Goal: Task Accomplishment & Management: Manage account settings

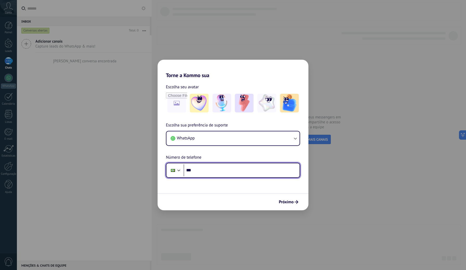
click at [206, 168] on input "***" at bounding box center [241, 171] width 116 height 12
type input "**********"
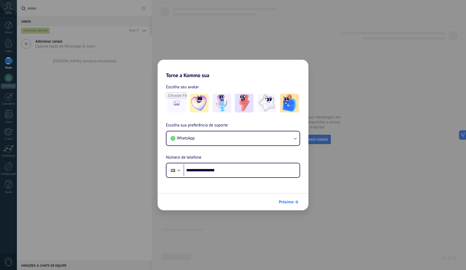
click at [287, 200] on button "Próximo" at bounding box center [288, 202] width 24 height 9
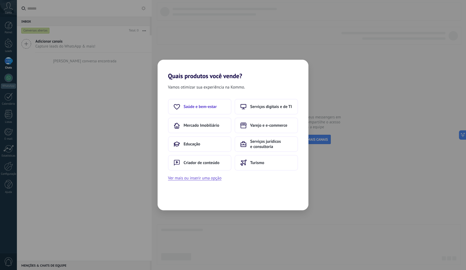
click at [208, 107] on span "Saúde e bem-estar" at bounding box center [199, 106] width 33 height 5
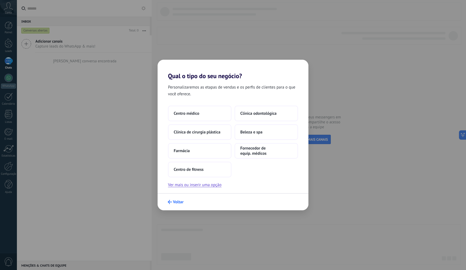
click at [170, 204] on icon "submit" at bounding box center [170, 202] width 4 height 4
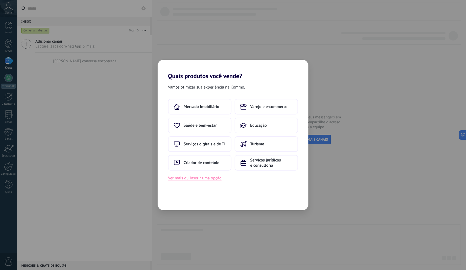
click at [192, 181] on button "Ver mais ou inserir uma opção" at bounding box center [195, 178] width 54 height 7
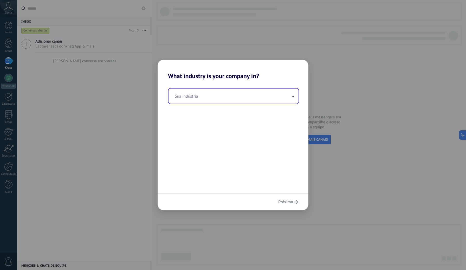
click at [226, 97] on input "text" at bounding box center [233, 96] width 130 height 15
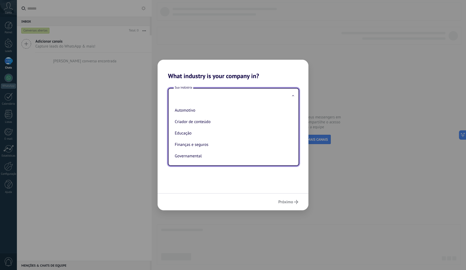
click at [286, 83] on div "Sua indústria Automotivo Criador de conteúdo Educação Finanças e seguros Govern…" at bounding box center [232, 137] width 151 height 114
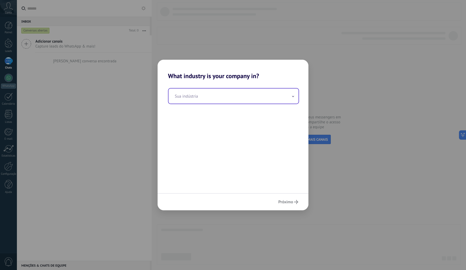
click at [292, 98] on span at bounding box center [293, 96] width 3 height 5
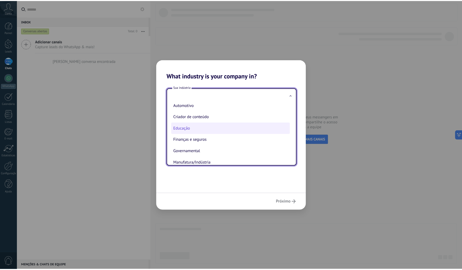
scroll to position [13, 0]
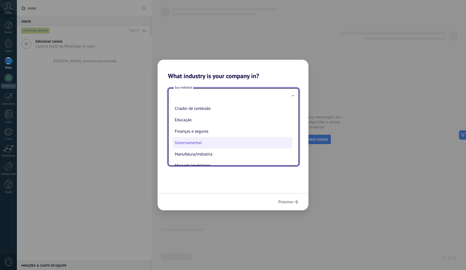
click at [213, 140] on li "Governamental" at bounding box center [233, 142] width 120 height 11
type input "**********"
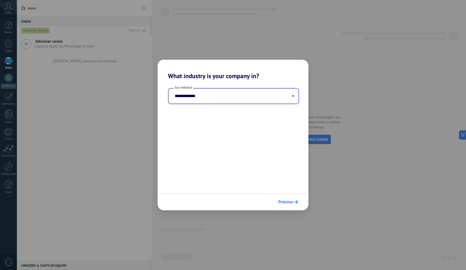
click at [290, 200] on span "Próximo" at bounding box center [285, 202] width 15 height 4
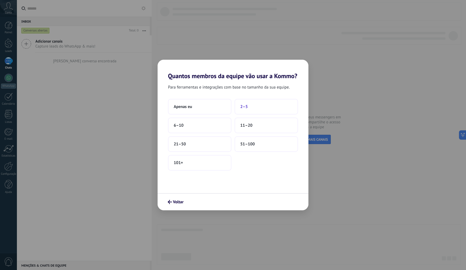
click at [246, 108] on span "2–5" at bounding box center [244, 106] width 8 height 5
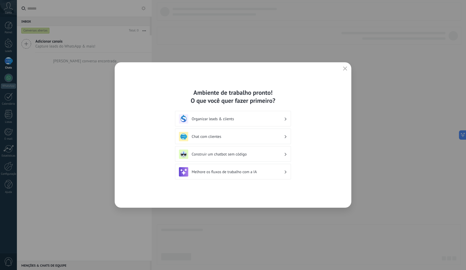
click at [236, 123] on div "Organizar leads & clients" at bounding box center [233, 118] width 108 height 9
click at [285, 117] on div "Organizar leads & clients" at bounding box center [233, 118] width 108 height 9
click at [239, 137] on h3 "Chat com clientes" at bounding box center [238, 136] width 92 height 5
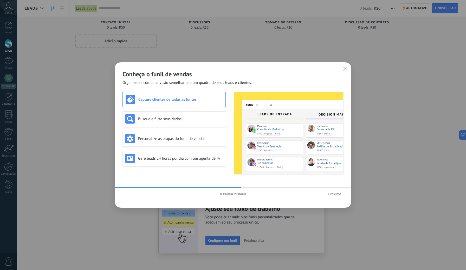
click at [340, 68] on div "Conheça o funil de vendas Organize-se com uma visão semelhante a um quadro de s…" at bounding box center [233, 73] width 237 height 23
click at [345, 68] on icon "button" at bounding box center [345, 69] width 4 height 4
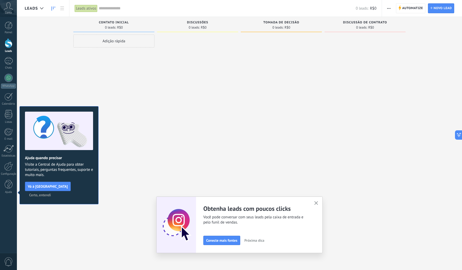
click at [56, 188] on span "Vá à Central de Ajuda" at bounding box center [48, 187] width 40 height 4
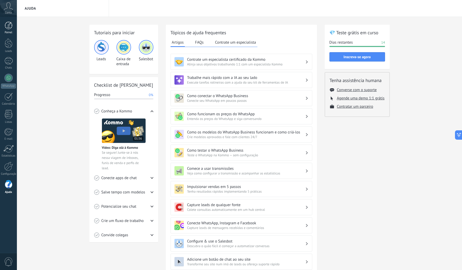
click at [12, 26] on div at bounding box center [9, 26] width 8 height 8
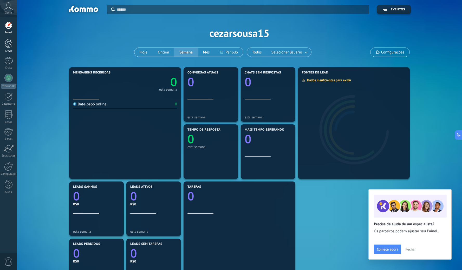
click at [10, 45] on div at bounding box center [9, 43] width 8 height 10
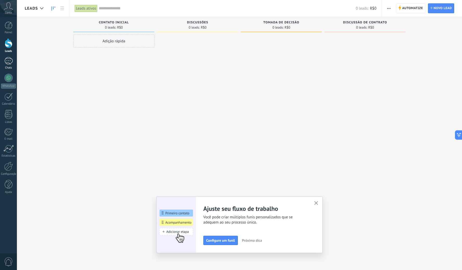
click at [8, 62] on div at bounding box center [8, 61] width 8 height 8
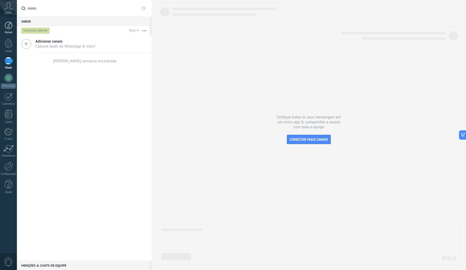
click at [9, 29] on div at bounding box center [9, 26] width 8 height 8
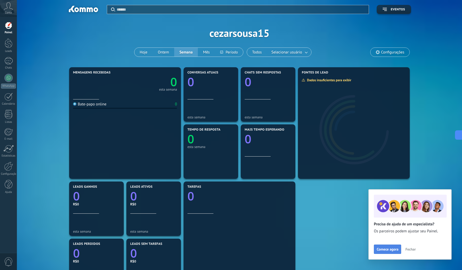
click at [395, 248] on span "Comece agora" at bounding box center [388, 250] width 22 height 4
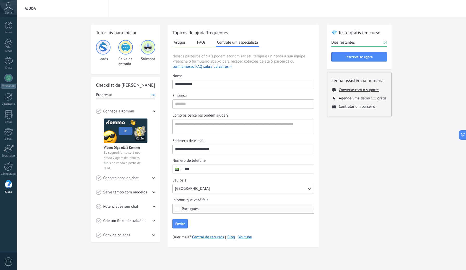
click at [7, 8] on icon at bounding box center [8, 6] width 9 height 8
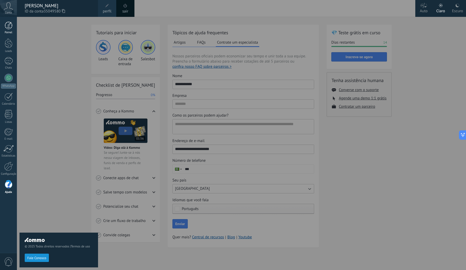
click at [4, 30] on link "Painel" at bounding box center [8, 28] width 17 height 13
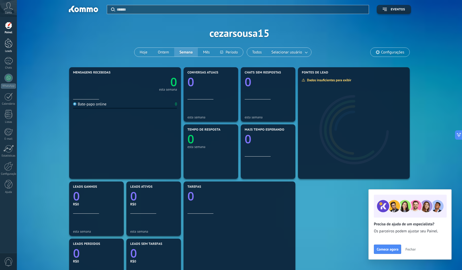
click at [9, 45] on div at bounding box center [9, 43] width 8 height 10
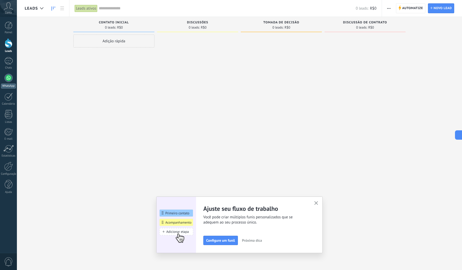
click at [9, 80] on div at bounding box center [8, 78] width 8 height 8
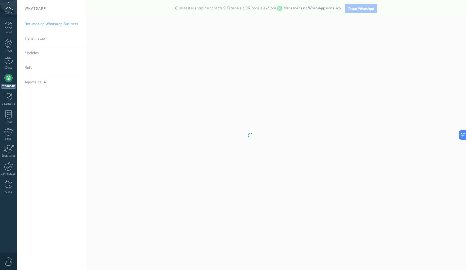
click at [78, 42] on body ".abccls-1,.abccls-2{fill-rule:evenodd}.abccls-2{fill:#fff} .abfcls-1{fill:none}…" at bounding box center [233, 135] width 466 height 270
click at [194, 30] on body ".abccls-1,.abccls-2{fill-rule:evenodd}.abccls-2{fill:#fff} .abfcls-1{fill:none}…" at bounding box center [233, 135] width 466 height 270
click at [9, 9] on icon at bounding box center [8, 6] width 9 height 8
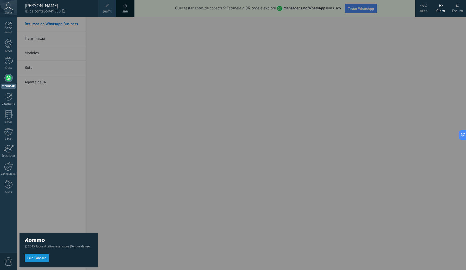
click at [103, 138] on div at bounding box center [250, 135] width 466 height 270
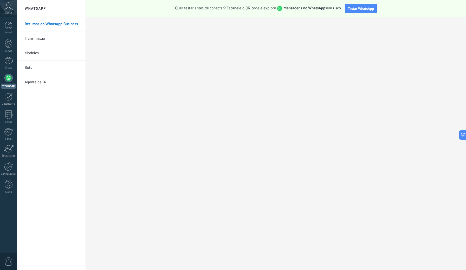
click at [31, 54] on link "Modelos" at bounding box center [53, 53] width 56 height 15
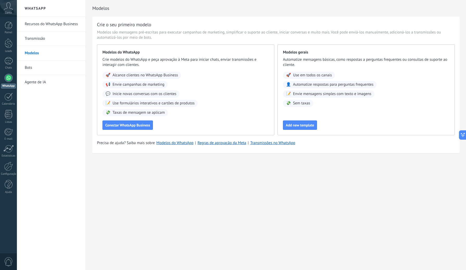
click at [7, 11] on div "Conta" at bounding box center [8, 8] width 17 height 17
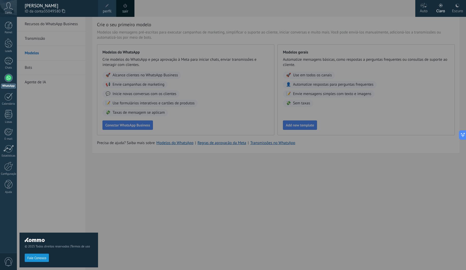
click at [140, 186] on div at bounding box center [250, 135] width 466 height 270
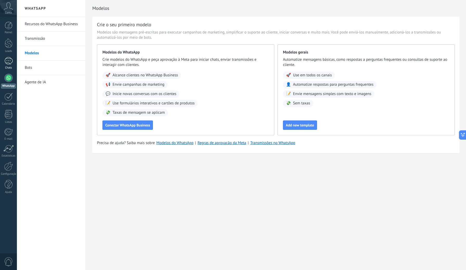
click at [9, 58] on div at bounding box center [8, 61] width 8 height 8
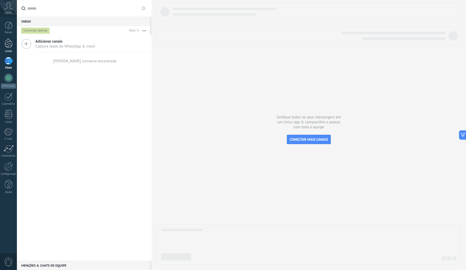
click at [10, 42] on div at bounding box center [9, 43] width 8 height 10
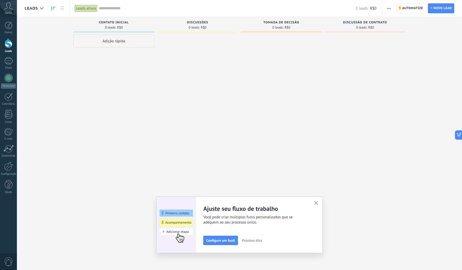
click at [127, 43] on div "Adição rápida" at bounding box center [113, 41] width 81 height 13
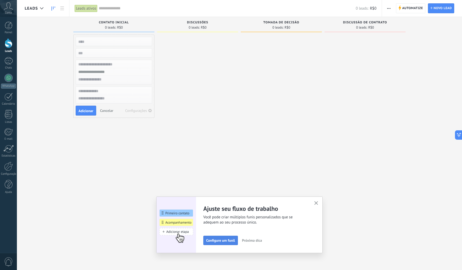
click at [235, 241] on span "Configure um funil" at bounding box center [220, 241] width 29 height 4
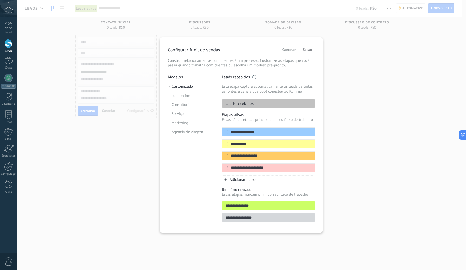
click at [289, 51] on span "Cancelar" at bounding box center [288, 50] width 13 height 4
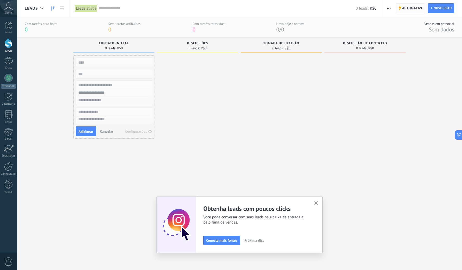
click at [405, 9] on span "Automatize" at bounding box center [412, 8] width 21 height 9
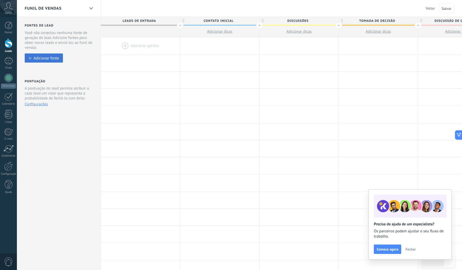
click at [59, 59] on button "Adicionar fonte" at bounding box center [44, 58] width 38 height 9
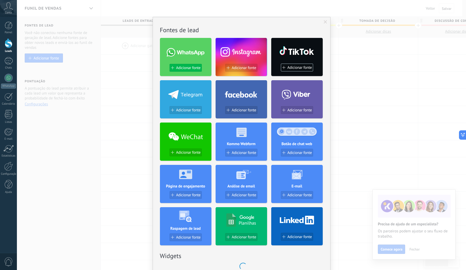
click at [193, 69] on span "Adicionar fonte" at bounding box center [188, 68] width 24 height 4
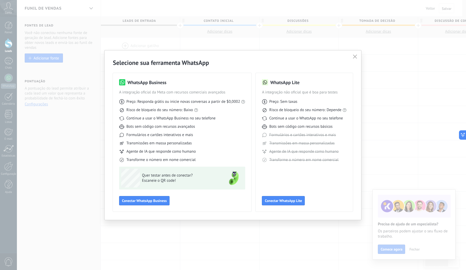
click at [358, 55] on button "button" at bounding box center [354, 56] width 7 height 7
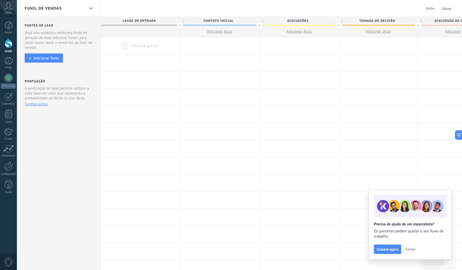
click at [412, 250] on span "Fechar" at bounding box center [410, 250] width 10 height 4
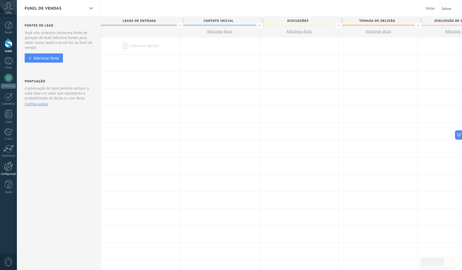
click at [10, 167] on div at bounding box center [8, 166] width 9 height 9
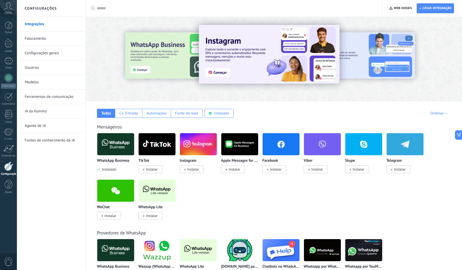
click at [190, 168] on span "Instalar" at bounding box center [193, 169] width 12 height 5
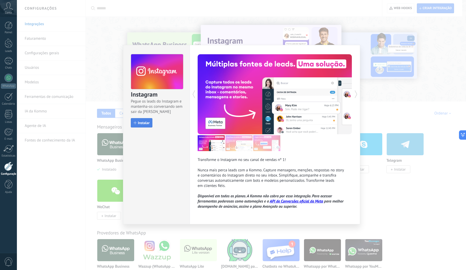
click at [145, 122] on span "Instalar" at bounding box center [144, 123] width 12 height 4
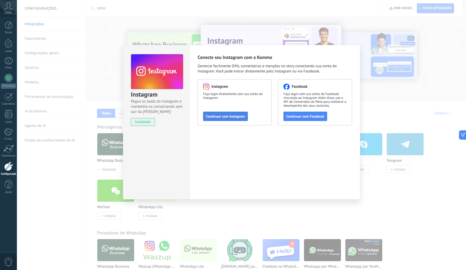
click at [240, 118] on span "Continuar com Instagram" at bounding box center [225, 117] width 39 height 4
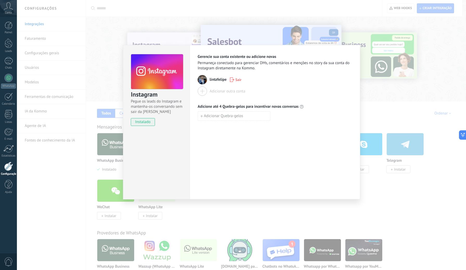
click at [380, 107] on div "Instagram Pegue os leads do Instagram e mantenha-os conversando sem sair da Kom…" at bounding box center [241, 135] width 449 height 270
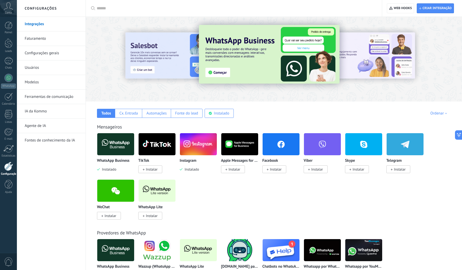
click at [278, 171] on span "Instalar" at bounding box center [276, 169] width 12 height 5
click at [279, 172] on span "Instalar" at bounding box center [276, 169] width 12 height 5
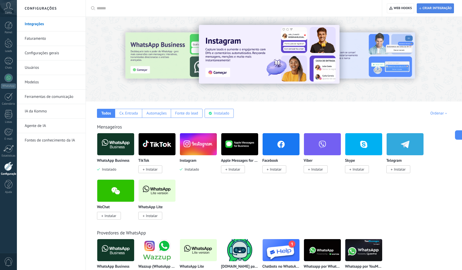
click at [438, 8] on span "Criar integração" at bounding box center [436, 8] width 29 height 4
click at [280, 170] on span "Instalar" at bounding box center [276, 169] width 12 height 5
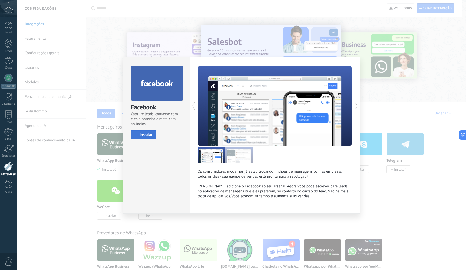
click at [153, 136] on button "Instalar" at bounding box center [143, 134] width 25 height 9
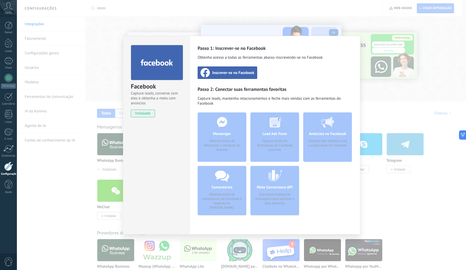
click at [236, 74] on span "Inscrever-se no Facebook" at bounding box center [233, 72] width 42 height 5
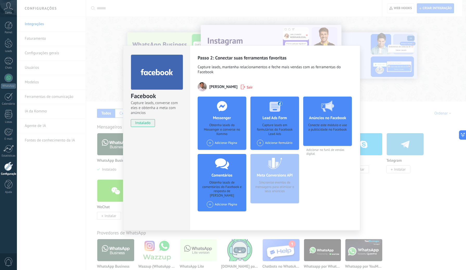
click at [380, 203] on div "Facebook Capture leads, converse com eles e obtenha a meta com anúncios instala…" at bounding box center [241, 135] width 449 height 270
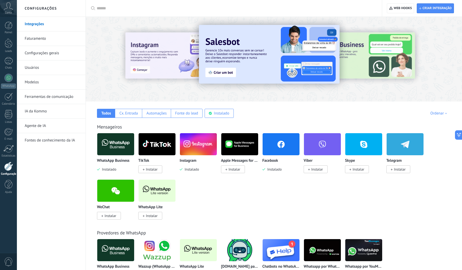
click at [117, 149] on img at bounding box center [115, 144] width 37 height 25
click at [224, 73] on img at bounding box center [269, 54] width 141 height 59
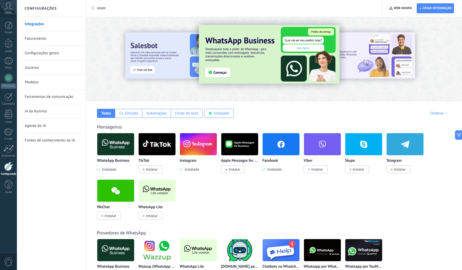
click at [347, 57] on div at bounding box center [402, 59] width 117 height 47
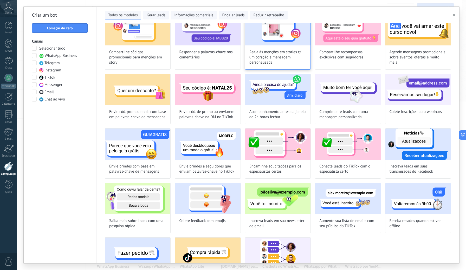
scroll to position [128, 0]
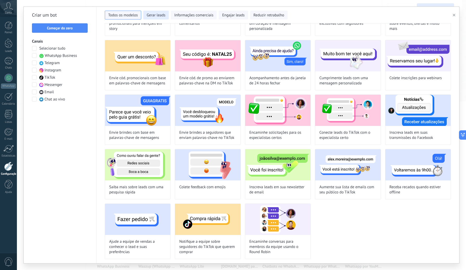
click at [160, 17] on span "Gerar leads" at bounding box center [156, 15] width 19 height 5
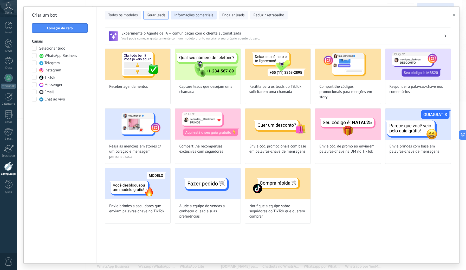
click at [187, 16] on span "Informações comerciais" at bounding box center [193, 15] width 39 height 5
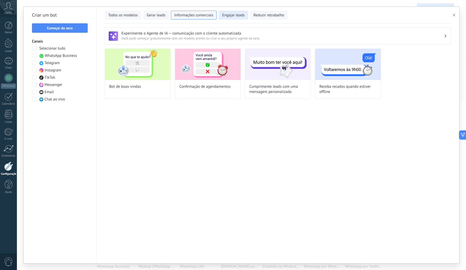
click at [224, 14] on span "Engajar leads" at bounding box center [233, 15] width 22 height 5
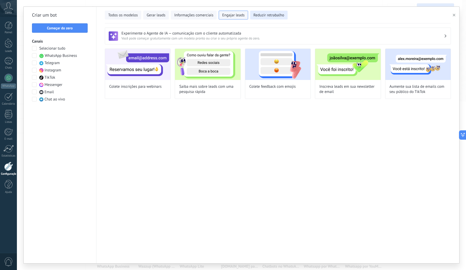
click at [260, 15] on span "Reduzir retrabalho" at bounding box center [268, 15] width 31 height 5
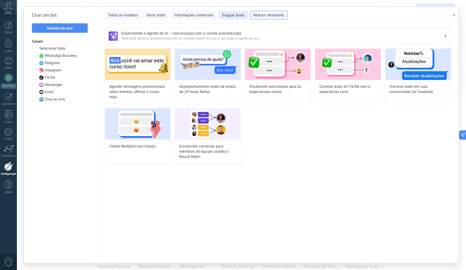
click at [220, 16] on button "Engajar leads" at bounding box center [233, 15] width 29 height 9
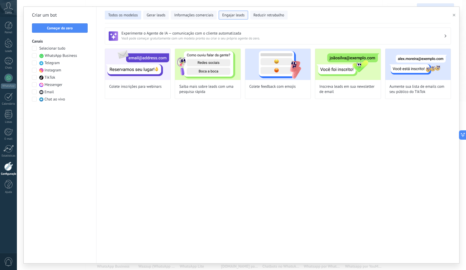
click at [138, 16] on button "Todos os modelos" at bounding box center [123, 15] width 36 height 9
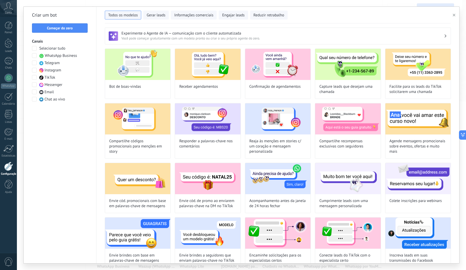
click at [453, 16] on icon "button" at bounding box center [453, 15] width 3 height 3
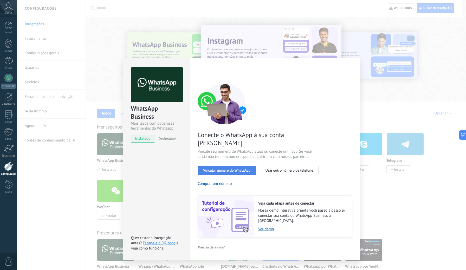
click at [241, 169] on span "Vincular número do WhatsApp" at bounding box center [226, 171] width 47 height 4
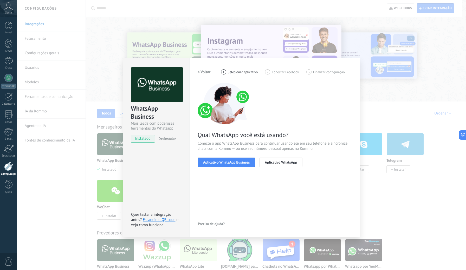
click at [241, 163] on span "Aplicativo WhatsApp Business" at bounding box center [226, 163] width 47 height 4
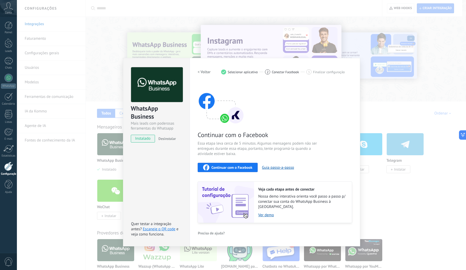
click at [243, 168] on span "Continuar com o Facebook" at bounding box center [231, 168] width 41 height 4
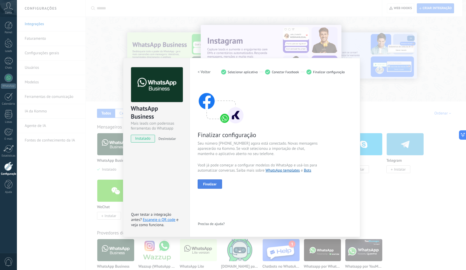
click at [218, 186] on button "Finalizar" at bounding box center [210, 184] width 24 height 9
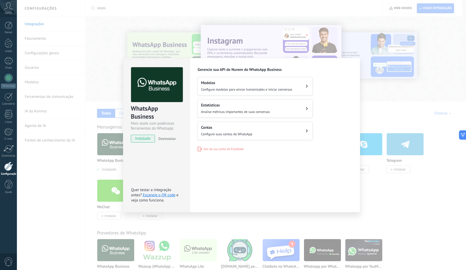
click at [243, 111] on span "Analise métricas importantes de suas conversas" at bounding box center [235, 112] width 69 height 4
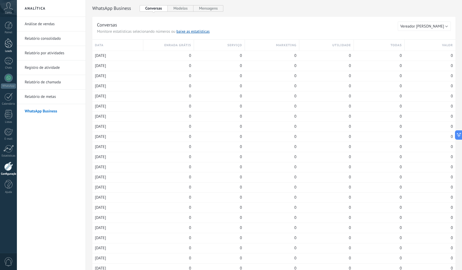
click at [5, 45] on div at bounding box center [9, 43] width 8 height 10
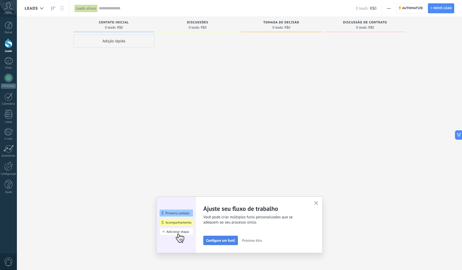
click at [225, 241] on span "Configure um funil" at bounding box center [220, 241] width 29 height 4
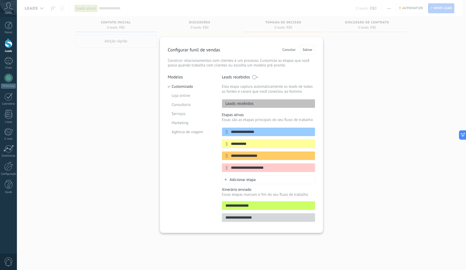
click at [290, 50] on span "Cancelar" at bounding box center [288, 50] width 13 height 4
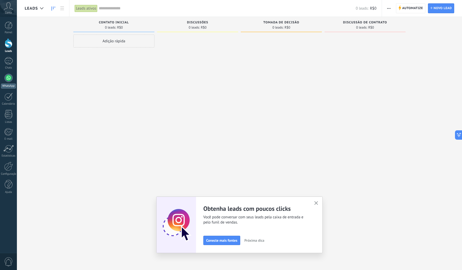
click at [6, 80] on div at bounding box center [8, 78] width 8 height 8
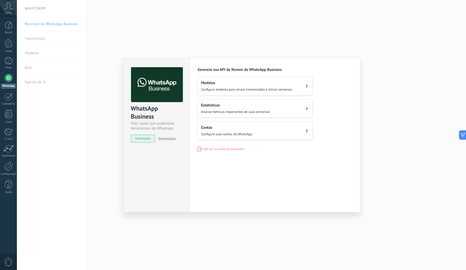
click at [255, 86] on div "Modelos Configure modelos para enviar transmissões e iniciar conversas" at bounding box center [246, 86] width 91 height 11
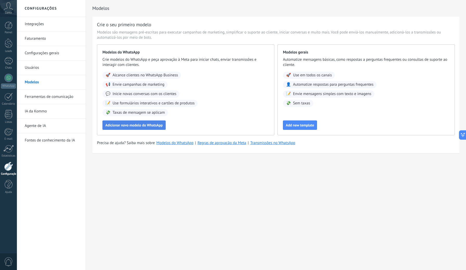
click at [156, 126] on span "Adicionar novo modelo do WhatsApp" at bounding box center [133, 125] width 57 height 4
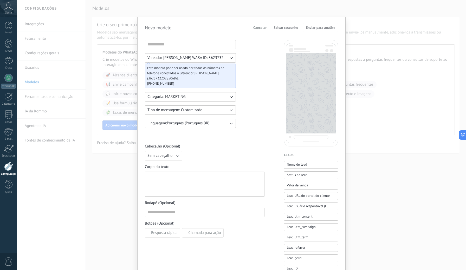
click at [267, 74] on div "Vereador [PERSON_NAME] WABA ID: 362373220285068 Este modelo pode ser usado por …" at bounding box center [241, 215] width 193 height 351
click at [228, 60] on icon "button" at bounding box center [230, 57] width 5 height 5
click at [226, 59] on span "Vereador [PERSON_NAME] WABA ID: 362373220285068" at bounding box center [190, 57] width 87 height 5
drag, startPoint x: 365, startPoint y: 88, endPoint x: 271, endPoint y: 43, distance: 104.3
click at [364, 87] on div "Novo modelo Cancelar Salvar rascunho Enviar para análise Vereador [PERSON_NAME]…" at bounding box center [241, 135] width 449 height 270
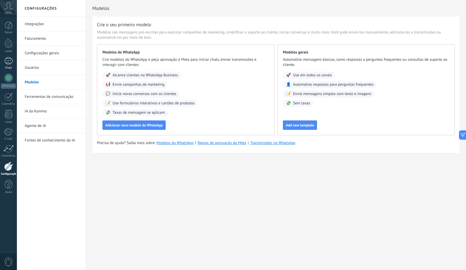
click at [11, 65] on link "Chats" at bounding box center [8, 63] width 17 height 12
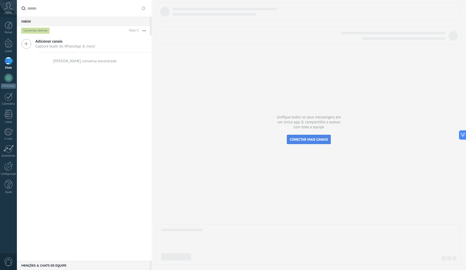
click at [305, 136] on button "CONECTAR MAIS CANAIS" at bounding box center [309, 139] width 44 height 9
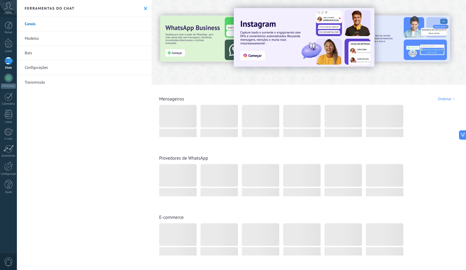
click at [260, 57] on img at bounding box center [304, 37] width 141 height 59
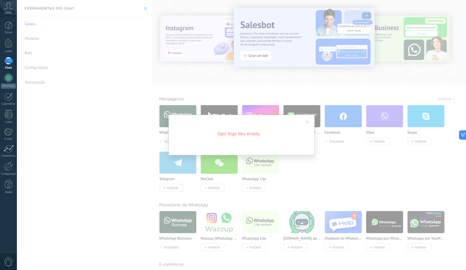
click at [306, 121] on span at bounding box center [307, 122] width 3 height 4
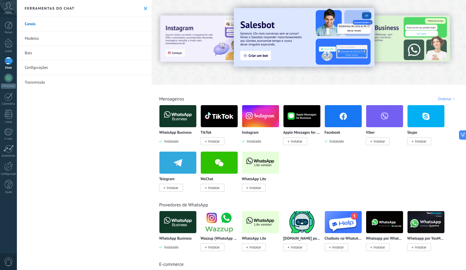
click at [264, 117] on img at bounding box center [260, 116] width 37 height 25
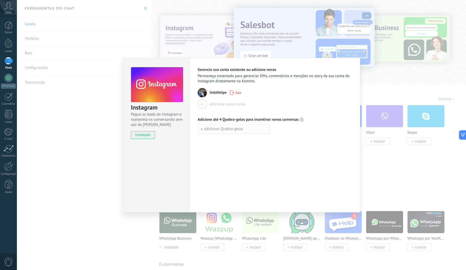
click at [234, 132] on button "Adicionar Quebra-gelos" at bounding box center [234, 128] width 73 height 9
click at [222, 128] on input at bounding box center [234, 129] width 72 height 8
click at [377, 165] on div "Instagram Pegue os leads do Instagram e mantenha-os conversando sem sair da Kom…" at bounding box center [241, 135] width 449 height 270
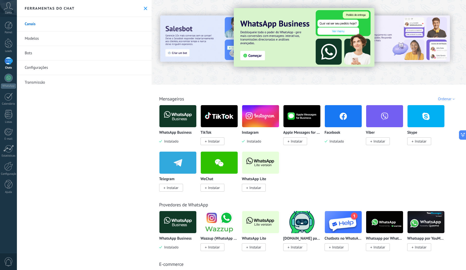
click at [250, 56] on img at bounding box center [304, 37] width 141 height 59
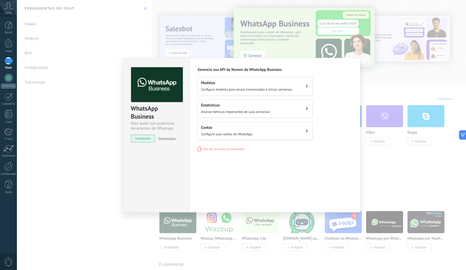
click at [262, 81] on h2 "Modelos" at bounding box center [246, 83] width 91 height 5
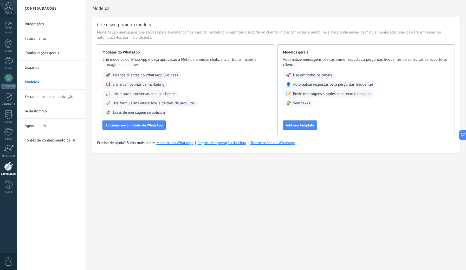
click at [44, 23] on link "Integrações" at bounding box center [53, 24] width 56 height 15
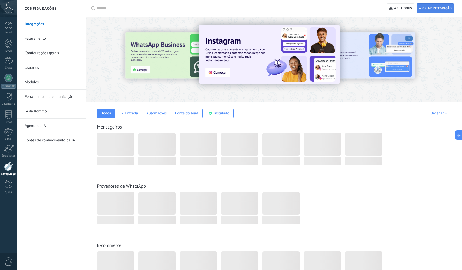
click at [425, 7] on span "Criar integração" at bounding box center [436, 8] width 29 height 4
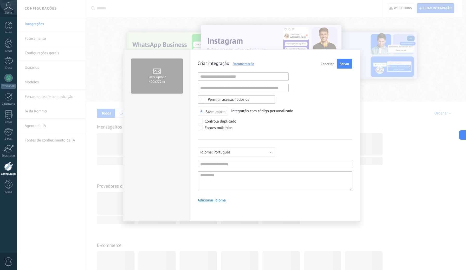
scroll to position [5, 0]
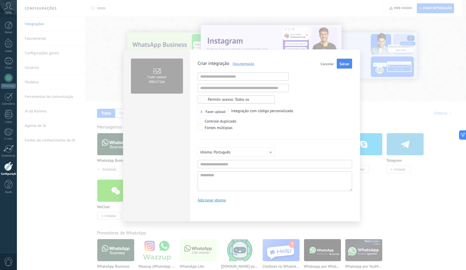
click at [388, 169] on div "Fazer upload 400х272px Criar integração Documentação Cancelar Salvar URL inváli…" at bounding box center [241, 135] width 449 height 270
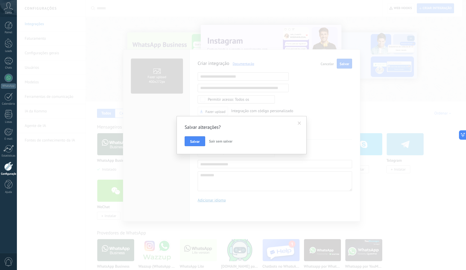
click at [300, 123] on span at bounding box center [299, 124] width 3 height 4
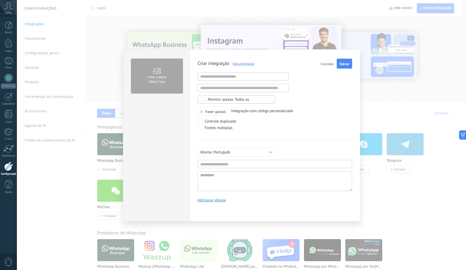
click at [326, 66] on button "Cancelar" at bounding box center [326, 64] width 17 height 10
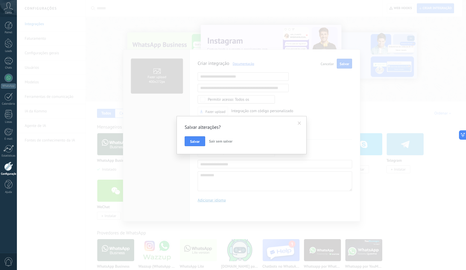
click at [299, 122] on span at bounding box center [299, 124] width 3 height 4
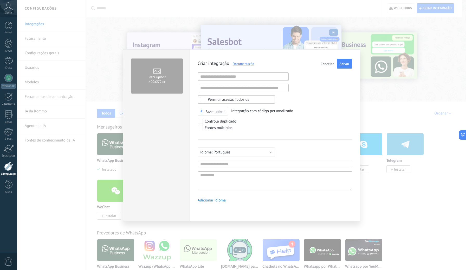
click at [330, 62] on span "Cancelar" at bounding box center [326, 64] width 13 height 4
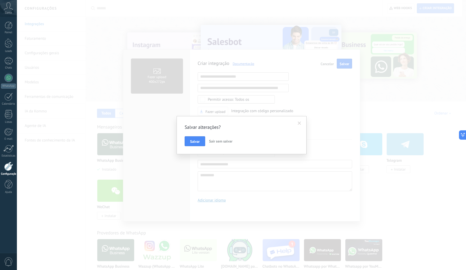
click at [219, 142] on span "Sair sem salvar" at bounding box center [220, 141] width 23 height 5
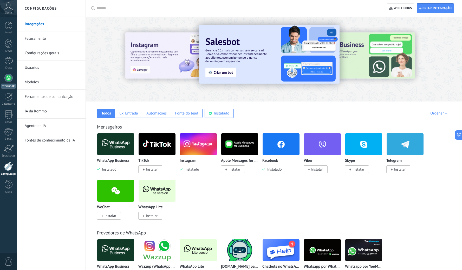
click at [9, 78] on div at bounding box center [8, 78] width 8 height 8
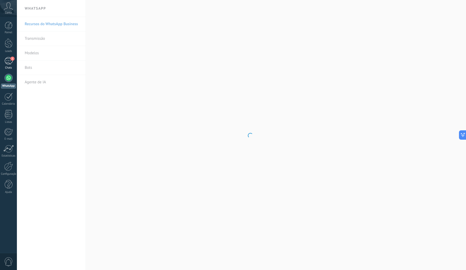
click at [11, 64] on div "1" at bounding box center [8, 61] width 8 height 8
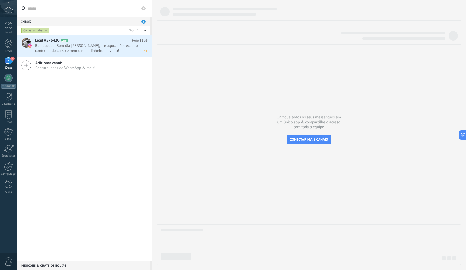
click at [96, 49] on span "Blau Jacque: Bom dia [PERSON_NAME], ate agora não recebi o conteudo do curso e …" at bounding box center [86, 48] width 103 height 10
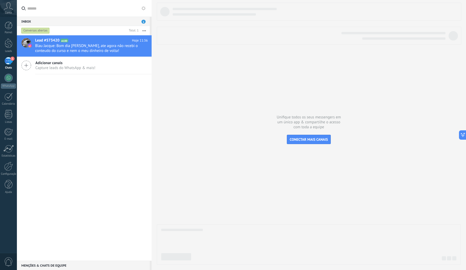
click at [108, 94] on div "Lead #573420 A100 Hoje 11:36 Blau Jacque: Bom dia [PERSON_NAME], ate agora não …" at bounding box center [84, 148] width 135 height 226
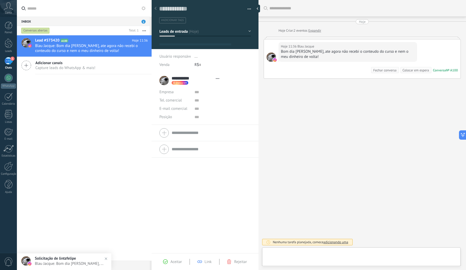
scroll to position [8, 0]
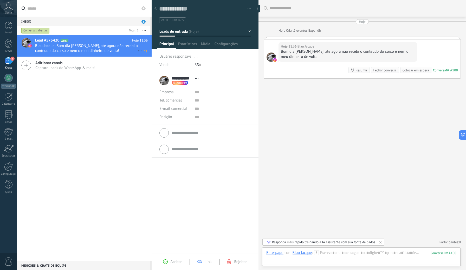
click at [97, 47] on span "Blau Jacque: Bom dia [PERSON_NAME], ate agora não recebi o conteudo do curso e …" at bounding box center [86, 48] width 103 height 10
click at [334, 243] on div "Responda mais rápido treinando a IA assistente com sua fonte de dados" at bounding box center [323, 242] width 103 height 4
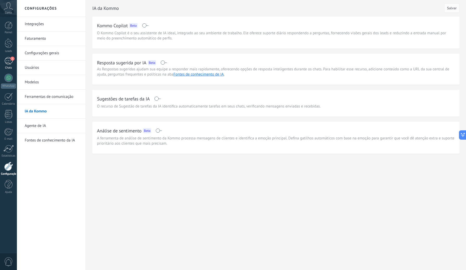
click at [11, 60] on span "1" at bounding box center [12, 59] width 4 height 4
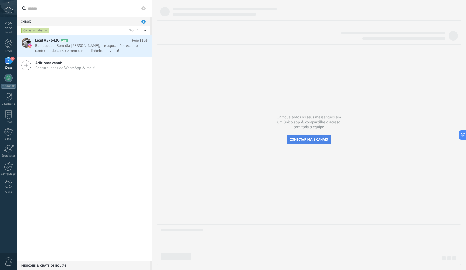
click at [308, 138] on span "CONECTAR MAIS CANAIS" at bounding box center [309, 139] width 38 height 5
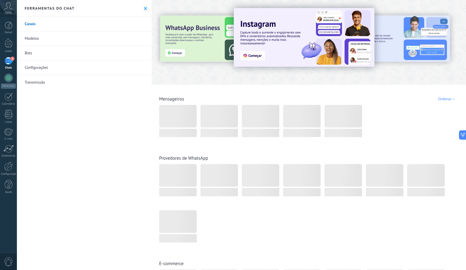
click at [254, 57] on img at bounding box center [304, 37] width 141 height 59
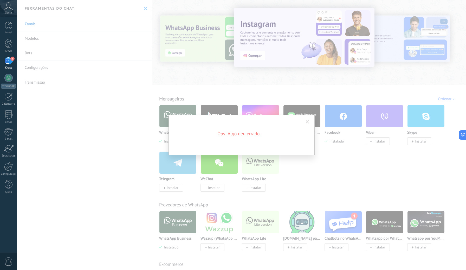
click at [305, 120] on span at bounding box center [307, 122] width 9 height 9
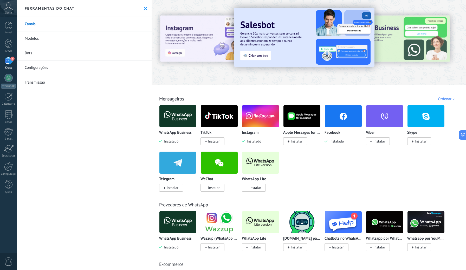
click at [258, 120] on img at bounding box center [260, 116] width 37 height 25
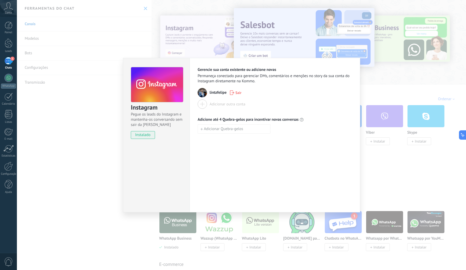
click at [382, 168] on div "Instagram Pegue os leads do Instagram e mantenha-os conversando sem sair da Kom…" at bounding box center [241, 135] width 449 height 270
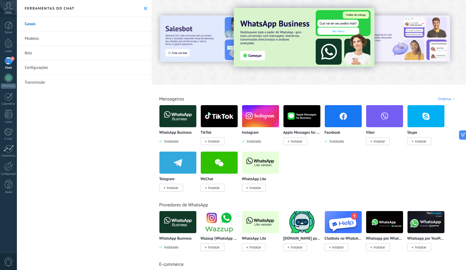
click at [343, 124] on img at bounding box center [343, 116] width 37 height 25
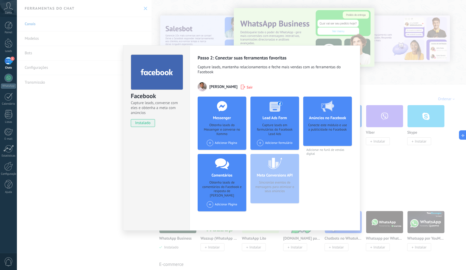
click at [210, 142] on span at bounding box center [210, 143] width 6 height 6
click at [225, 151] on div "[PERSON_NAME]" at bounding box center [223, 152] width 35 height 11
click at [260, 141] on span at bounding box center [260, 143] width 6 height 6
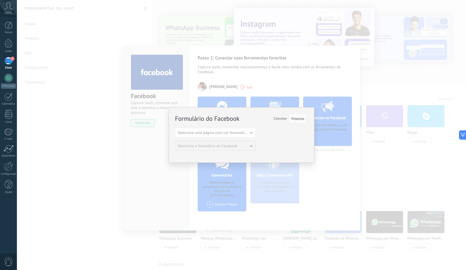
click at [246, 134] on span "Selecione uma página com um formulário do Facebook" at bounding box center [223, 132] width 91 height 5
click at [236, 140] on div "Formulário do Facebook Próximo Cancelar Selecione uma página com um formulário …" at bounding box center [241, 132] width 132 height 37
click at [283, 117] on span "Cancelar" at bounding box center [279, 118] width 13 height 5
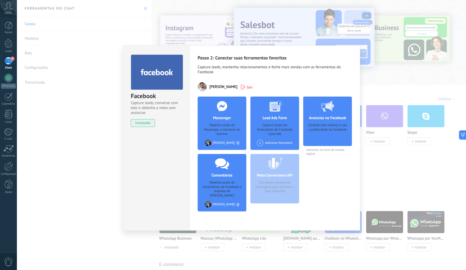
click at [273, 168] on div "Meta Conversions API Sincronize eventos de mensagens para otimizar o seus anúnc…" at bounding box center [274, 178] width 49 height 49
click at [337, 120] on h4 "Anúncios no Facebook" at bounding box center [327, 118] width 40 height 5
click at [271, 178] on div "Meta Conversions API Sincronize eventos de mensagens para otimizar o seus anúnc…" at bounding box center [274, 178] width 49 height 49
click at [325, 119] on h4 "Anúncios no Facebook" at bounding box center [327, 118] width 40 height 5
click at [379, 149] on div "Facebook Capture leads, converse com eles e obtenha a meta com anúncios instala…" at bounding box center [241, 135] width 449 height 270
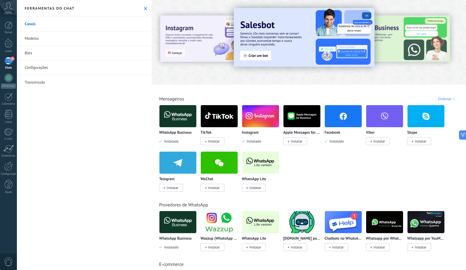
click at [11, 60] on span "1" at bounding box center [12, 59] width 4 height 4
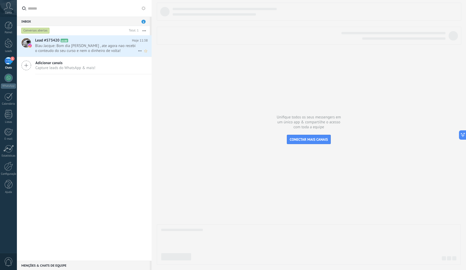
click at [66, 46] on span "Blau Jacque: Bom dia [PERSON_NAME] , ate agora nao recebi o conteudo do seu cur…" at bounding box center [86, 48] width 103 height 10
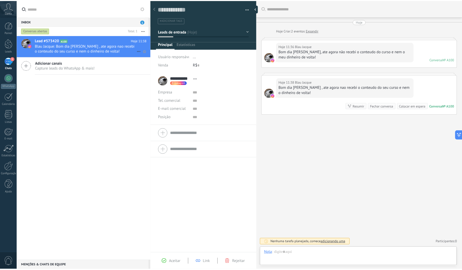
scroll to position [8, 0]
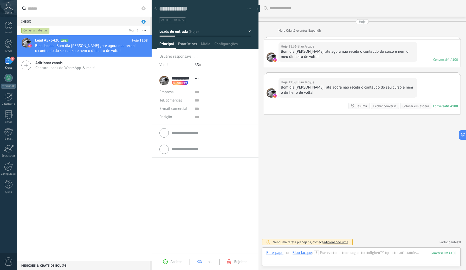
click at [190, 45] on span "Estatísticas" at bounding box center [187, 46] width 19 height 8
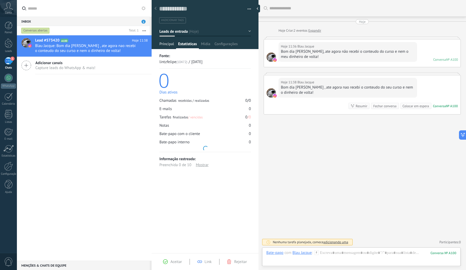
click at [169, 45] on span "Principal" at bounding box center [166, 46] width 15 height 8
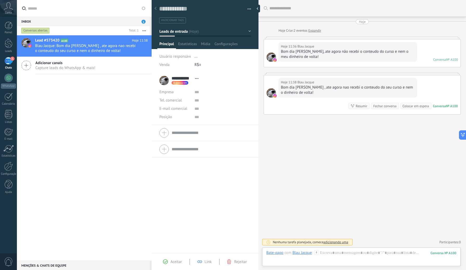
click at [7, 64] on div "1" at bounding box center [8, 61] width 8 height 8
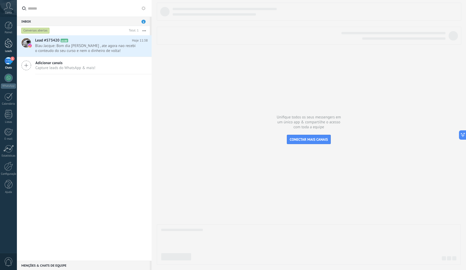
click at [9, 44] on div at bounding box center [9, 43] width 8 height 10
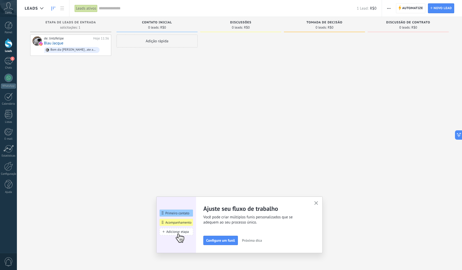
click at [318, 201] on button "button" at bounding box center [316, 203] width 6 height 7
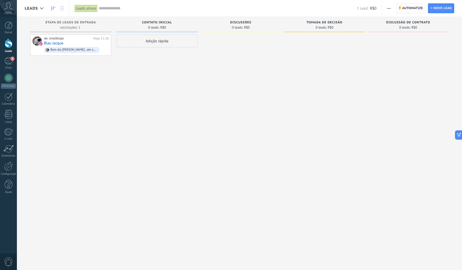
click at [407, 9] on span "Automatize" at bounding box center [412, 8] width 21 height 9
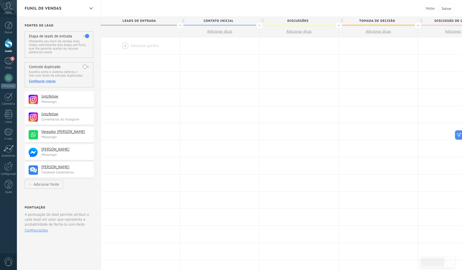
click at [125, 47] on div at bounding box center [140, 45] width 79 height 17
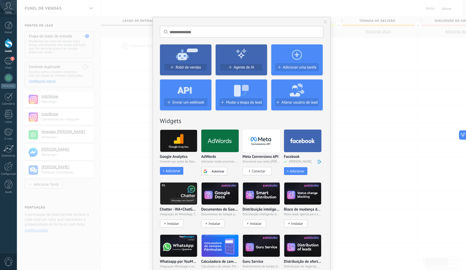
click at [260, 172] on span "Conectar" at bounding box center [259, 171] width 14 height 5
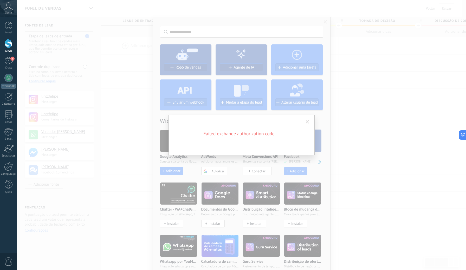
click at [306, 122] on span at bounding box center [307, 122] width 3 height 4
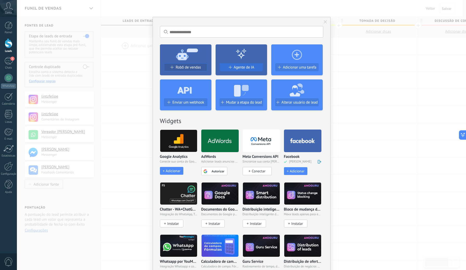
click at [241, 67] on span "Agente de IA" at bounding box center [244, 67] width 21 height 4
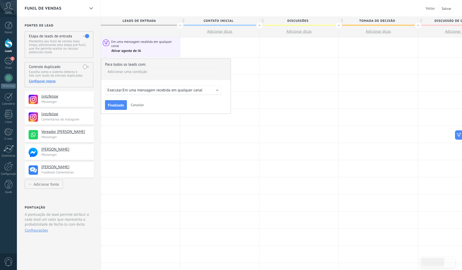
click at [198, 89] on span "Em uma mensagem recebida em qualquer canal" at bounding box center [163, 90] width 80 height 5
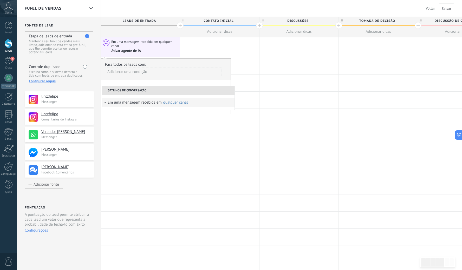
click at [141, 72] on div "Adicionar uma condição" at bounding box center [163, 71] width 116 height 9
click at [169, 76] on div at bounding box center [165, 86] width 129 height 55
click at [175, 102] on div "qualquer canal" at bounding box center [175, 103] width 25 height 4
click at [258, 88] on div at bounding box center [219, 83] width 79 height 17
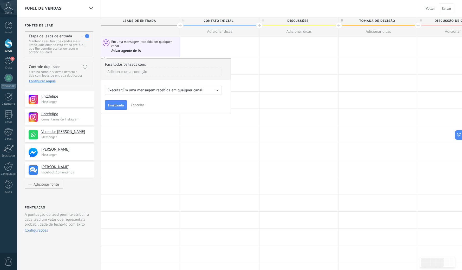
click at [131, 51] on div "Ativar agente de IA" at bounding box center [126, 51] width 30 height 5
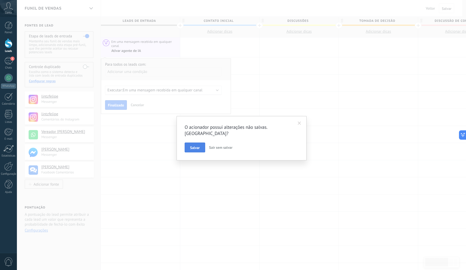
click at [199, 146] on span "Salvar" at bounding box center [195, 148] width 10 height 4
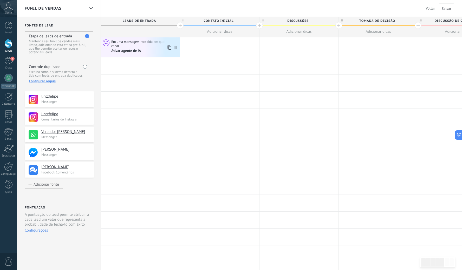
click at [142, 48] on div "Ativar agente de IA" at bounding box center [144, 50] width 67 height 5
click at [175, 47] on icon at bounding box center [175, 47] width 3 height 3
click at [137, 46] on span "Em uma mensagem recebida em qualquer canal" at bounding box center [144, 44] width 67 height 9
click at [130, 49] on div "Ativar agente de IA" at bounding box center [126, 51] width 30 height 5
click at [175, 48] on icon at bounding box center [175, 47] width 3 height 3
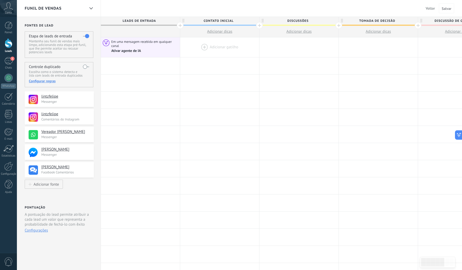
drag, startPoint x: 176, startPoint y: 48, endPoint x: 199, endPoint y: 47, distance: 22.9
click at [199, 47] on div "**********" at bounding box center [378, 47] width 555 height 20
click at [150, 47] on span "Em uma mensagem recebida em qualquer canal" at bounding box center [144, 44] width 67 height 9
click at [106, 42] on icon at bounding box center [106, 43] width 7 height 7
click at [85, 37] on label at bounding box center [86, 36] width 6 height 8
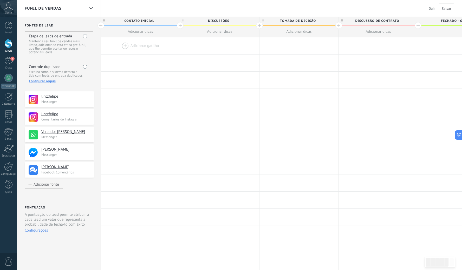
click at [85, 37] on label at bounding box center [86, 36] width 6 height 8
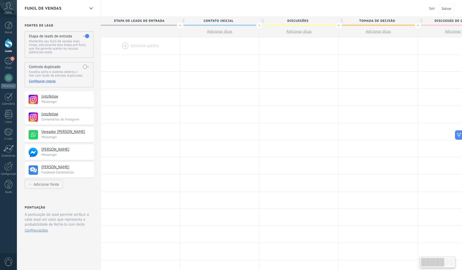
click at [85, 37] on label at bounding box center [86, 36] width 6 height 8
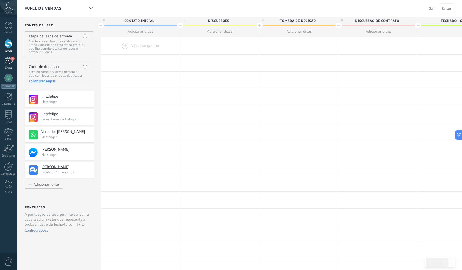
click at [12, 62] on div "1" at bounding box center [8, 61] width 8 height 8
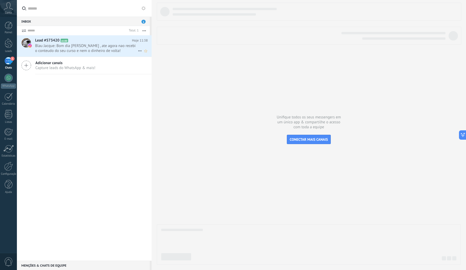
click at [91, 52] on span "Blau Jacque: Bom dia [PERSON_NAME] , ate agora nao recebi o conteudo do seu cur…" at bounding box center [86, 48] width 103 height 10
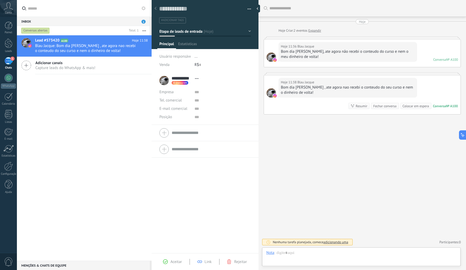
scroll to position [8, 0]
click at [341, 242] on span "adicionando uma" at bounding box center [335, 242] width 25 height 4
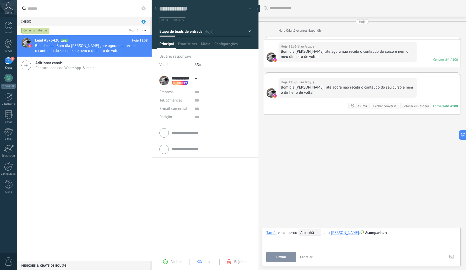
click at [307, 259] on span "Cancelar" at bounding box center [306, 257] width 12 height 4
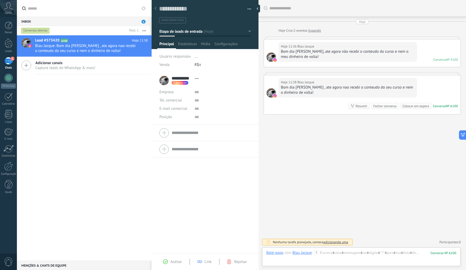
click at [360, 107] on div "Resumir" at bounding box center [362, 106] width 12 height 5
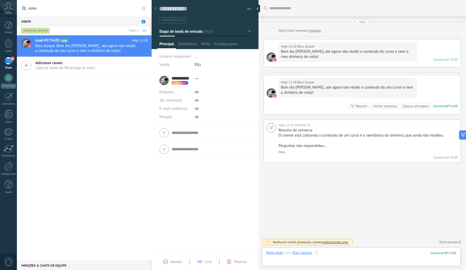
click at [350, 258] on div at bounding box center [361, 259] width 190 height 16
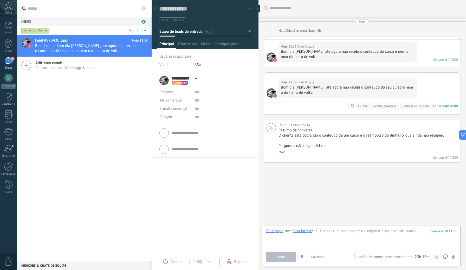
click at [322, 202] on div "Buscar Carregar mais Hoje Hoje Criar: 2 eventos Expandir Hoje 11:36 Blau Jacque…" at bounding box center [361, 135] width 207 height 270
click at [339, 195] on div "Buscar Carregar mais Hoje Hoje Criar: 2 eventos Expandir Hoje 11:36 Blau Jacque…" at bounding box center [361, 135] width 207 height 270
click at [321, 256] on span "Cancelar" at bounding box center [317, 257] width 12 height 4
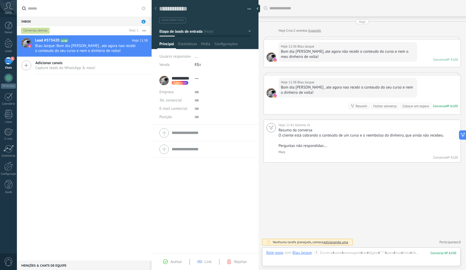
click at [143, 32] on button "button" at bounding box center [144, 30] width 11 height 9
click at [321, 178] on div "Buscar Carregar mais Hoje Hoje Criar: 2 eventos Expandir Hoje 11:36 Blau Jacque…" at bounding box center [361, 135] width 207 height 270
click at [248, 30] on button "Etapa de leads de entrada" at bounding box center [204, 31] width 91 height 9
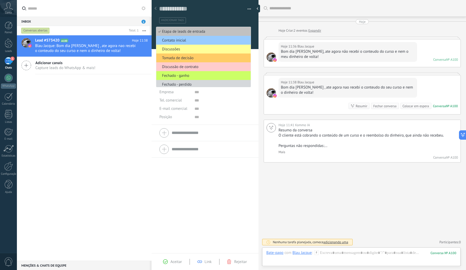
click at [375, 178] on div "Buscar Carregar mais Hoje Hoje Criar: 2 eventos Expandir Hoje 11:36 Blau Jacque…" at bounding box center [361, 135] width 207 height 270
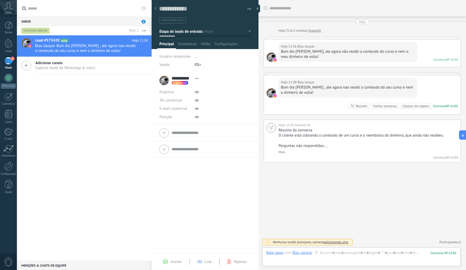
click at [441, 106] on div "Conversa" at bounding box center [439, 106] width 13 height 4
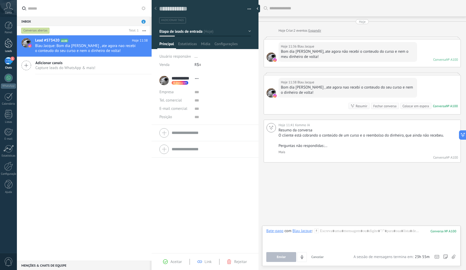
click at [11, 44] on div at bounding box center [9, 43] width 8 height 10
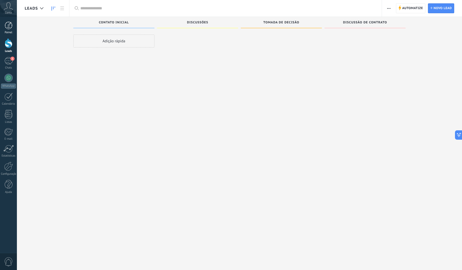
click at [9, 27] on div at bounding box center [9, 26] width 8 height 8
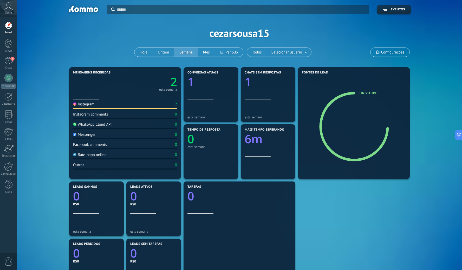
click at [108, 86] on div "2 esta semana" at bounding box center [125, 83] width 104 height 16
click at [150, 109] on div "Instagram 2 Instagram comments 0 WhatsApp Cloud API 0 Messenger 0 Facebook comm…" at bounding box center [125, 138] width 104 height 76
click at [378, 53] on icon at bounding box center [378, 52] width 4 height 4
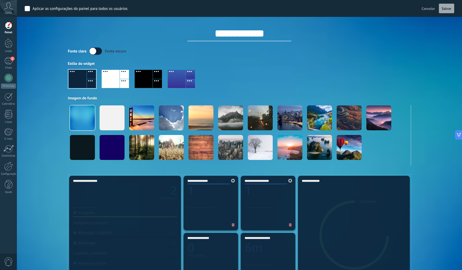
click at [377, 53] on div "Fonte clara Fonte escura" at bounding box center [239, 51] width 343 height 7
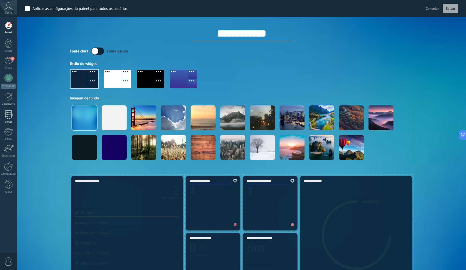
click at [13, 116] on link "Listas" at bounding box center [8, 117] width 17 height 14
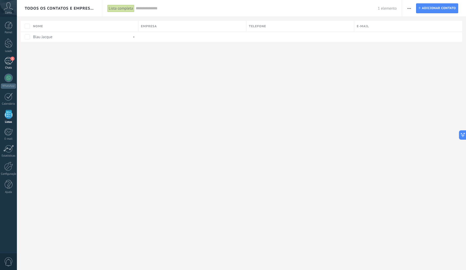
click at [12, 63] on div "1" at bounding box center [8, 61] width 8 height 8
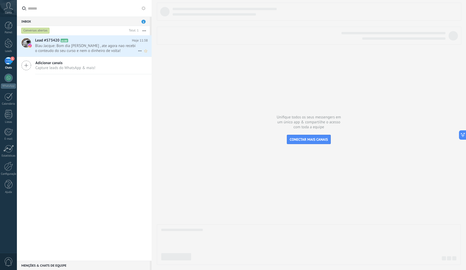
click at [63, 48] on span "Blau Jacque: Bom dia [PERSON_NAME] , ate agora nao recebi o conteudo do seu cur…" at bounding box center [86, 48] width 103 height 10
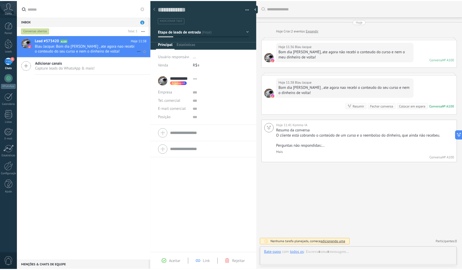
scroll to position [8, 0]
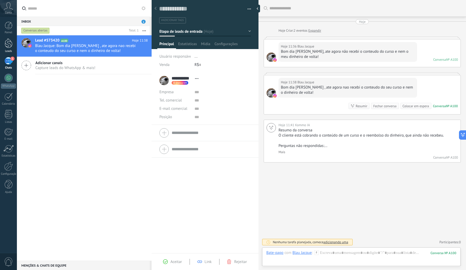
click at [8, 45] on div at bounding box center [9, 43] width 8 height 10
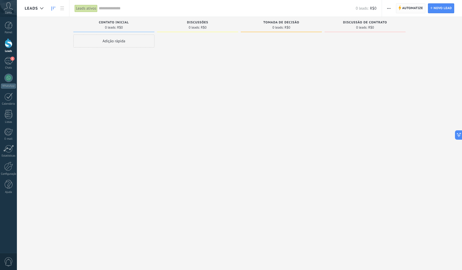
click at [413, 9] on span "Automatize" at bounding box center [412, 8] width 21 height 9
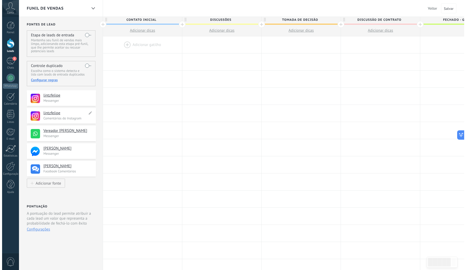
scroll to position [2, 0]
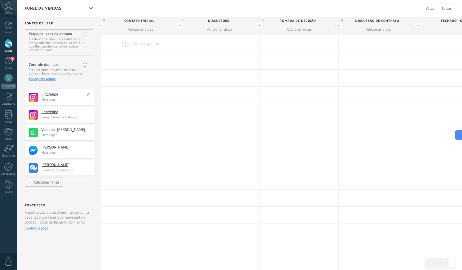
click at [73, 99] on p "Messenger" at bounding box center [65, 99] width 49 height 4
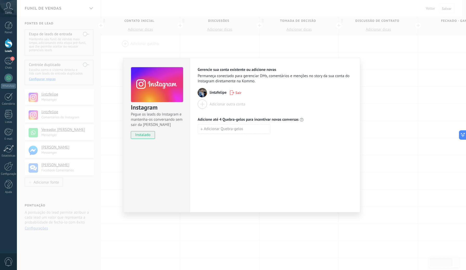
click at [204, 52] on div "Instagram Pegue os leads do Instagram e mantenha-os conversando sem sair da Kom…" at bounding box center [241, 135] width 449 height 270
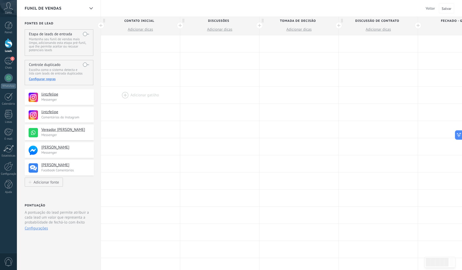
click at [122, 97] on div at bounding box center [140, 95] width 79 height 17
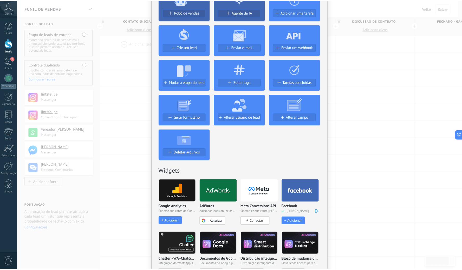
scroll to position [0, 0]
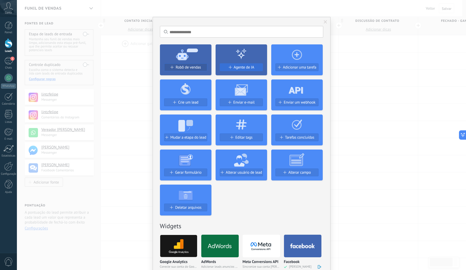
click at [235, 68] on span "Agente de IA" at bounding box center [244, 67] width 21 height 4
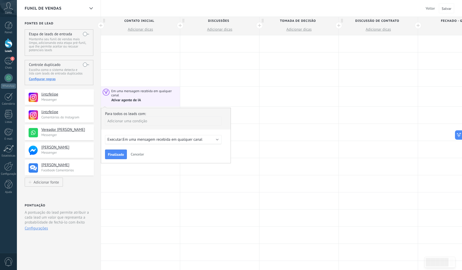
click at [212, 140] on div "Executar: Em uma mensagem recebida em qualquer canal" at bounding box center [161, 139] width 108 height 5
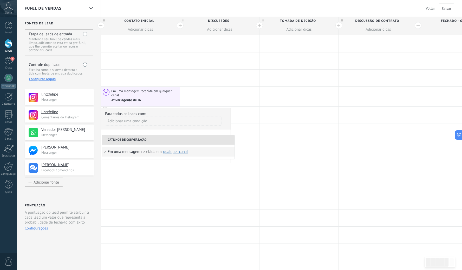
click at [212, 140] on li "Gatilhos de conversação" at bounding box center [168, 139] width 133 height 9
click at [142, 120] on div "Adicionar uma condição" at bounding box center [163, 121] width 116 height 9
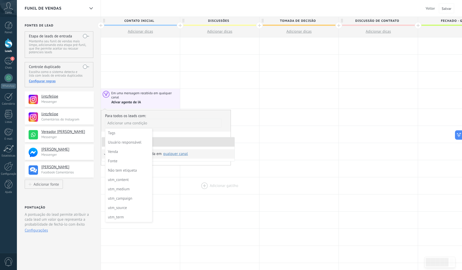
click at [191, 181] on div at bounding box center [219, 186] width 79 height 17
click at [244, 144] on div at bounding box center [219, 151] width 79 height 17
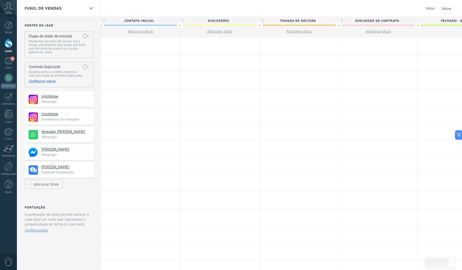
click at [119, 97] on div at bounding box center [140, 97] width 79 height 17
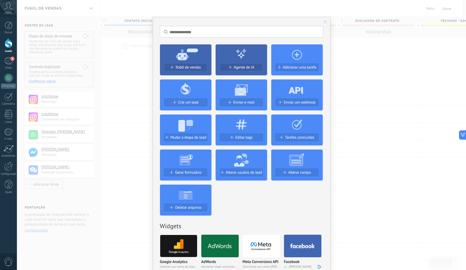
click at [387, 106] on div "Sem resultados. Robô de vendas Agente de IA Adicionar uma tarefa Crie um lead E…" at bounding box center [241, 135] width 449 height 270
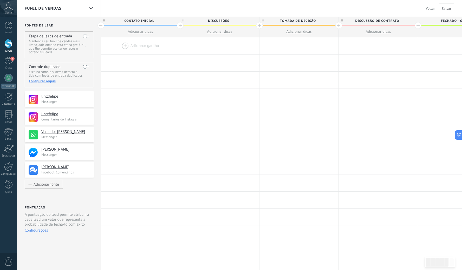
click at [147, 31] on span "Adicionar dicas" at bounding box center [140, 31] width 25 height 5
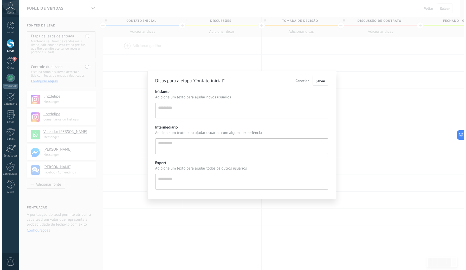
scroll to position [5, 0]
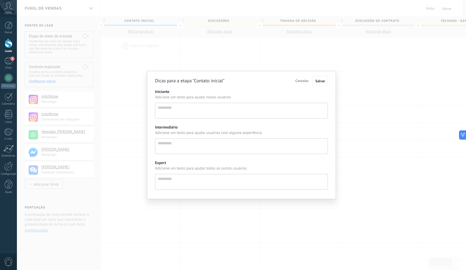
click at [173, 54] on div "Dicas para a etapa "Contato inicial" Cancelar Salvar Iniciante Adicione um text…" at bounding box center [241, 135] width 449 height 270
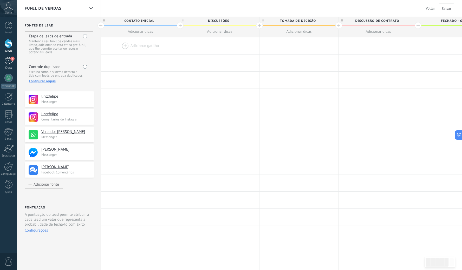
click at [7, 62] on div "1" at bounding box center [8, 61] width 8 height 8
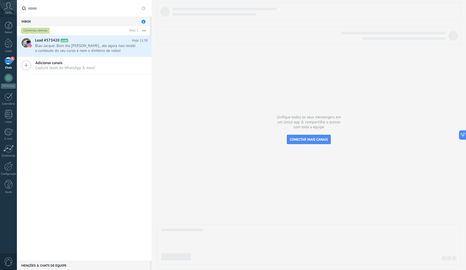
click at [143, 21] on span "1" at bounding box center [143, 22] width 4 height 4
click at [9, 45] on div at bounding box center [9, 43] width 8 height 10
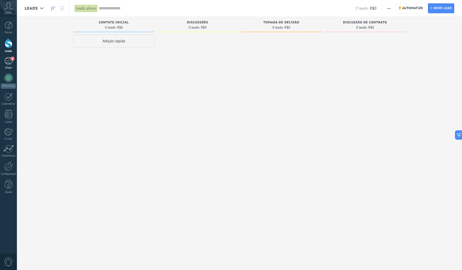
click at [9, 63] on div "1" at bounding box center [8, 61] width 8 height 8
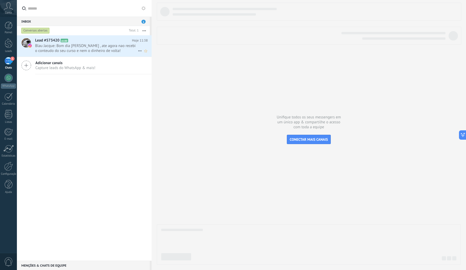
click at [80, 49] on span "Blau Jacque: Bom dia [PERSON_NAME] , ate agora nao recebi o conteudo do seu cur…" at bounding box center [86, 48] width 103 height 10
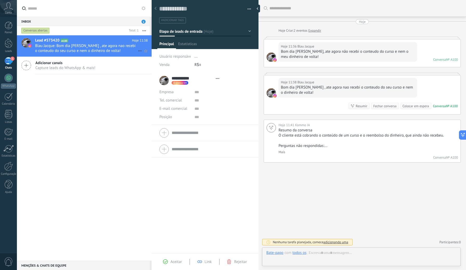
scroll to position [8, 0]
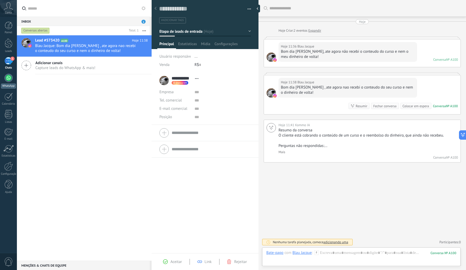
click at [7, 78] on div at bounding box center [8, 78] width 8 height 8
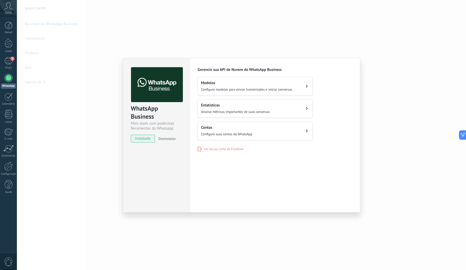
click at [249, 91] on span "Configure modelos para enviar transmissões e iniciar conversas" at bounding box center [246, 89] width 91 height 4
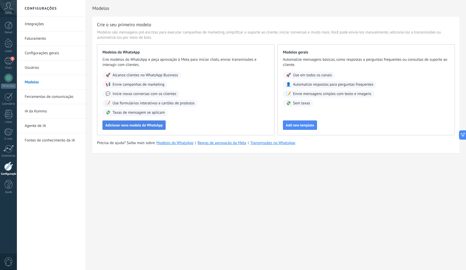
click at [146, 127] on span "Adicionar novo modelo do WhatsApp" at bounding box center [133, 125] width 57 height 4
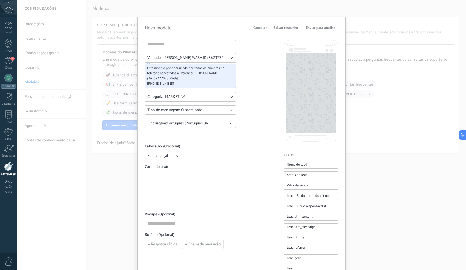
click at [179, 95] on span "Categoria: MARKETING" at bounding box center [166, 96] width 38 height 5
click at [179, 96] on li "UTILITY" at bounding box center [189, 97] width 94 height 9
click at [249, 110] on div "Vereador [PERSON_NAME] WABA ID: 362373220285068 Este modelo pode ser usado por …" at bounding box center [205, 215] width 120 height 351
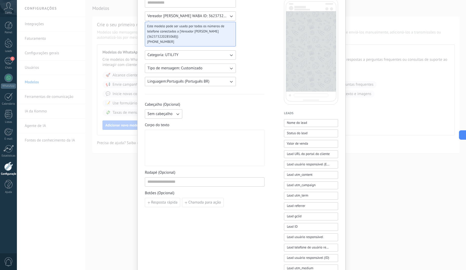
scroll to position [42, 0]
click at [170, 114] on span "Sem cabeçalho" at bounding box center [159, 113] width 25 height 5
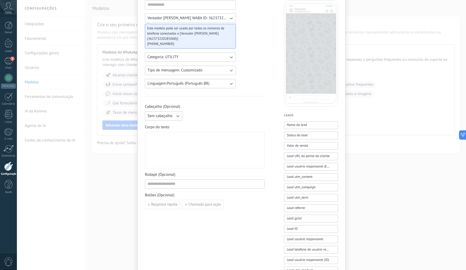
scroll to position [36, 0]
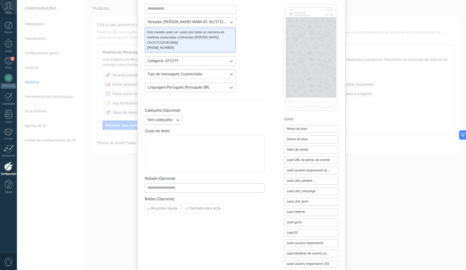
click at [194, 75] on span "Tipo de mensagem: Customizado" at bounding box center [174, 74] width 55 height 5
click at [194, 75] on li "Customizado" at bounding box center [189, 74] width 94 height 9
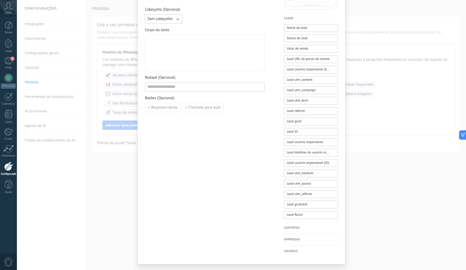
scroll to position [148, 0]
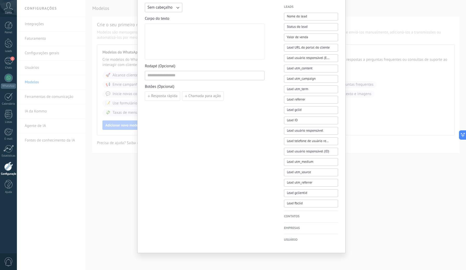
click at [387, 154] on div "Novo modelo Cancelar Salvar rascunho Enviar para análise Vereador [PERSON_NAME]…" at bounding box center [241, 135] width 449 height 270
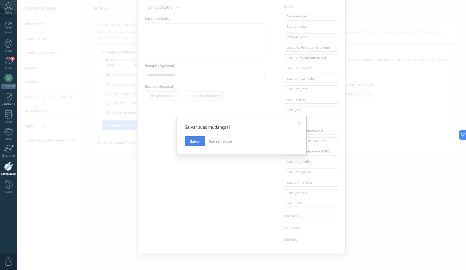
click at [198, 142] on span "Salvar" at bounding box center [195, 142] width 10 height 4
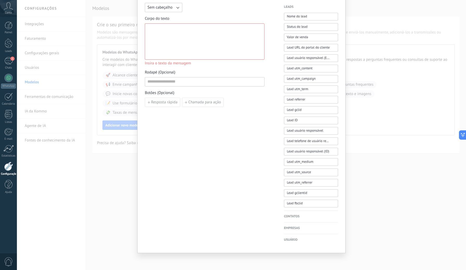
scroll to position [0, 0]
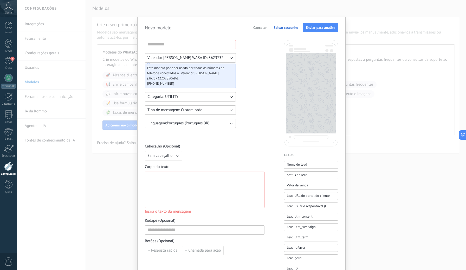
click at [263, 28] on span "Cancelar" at bounding box center [259, 28] width 13 height 4
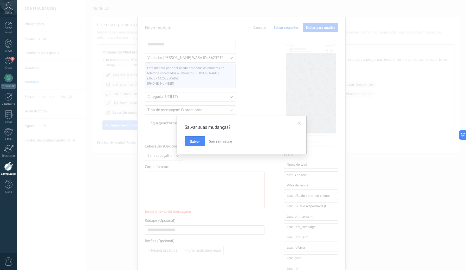
click at [215, 141] on span "Sair sem salvar" at bounding box center [220, 141] width 23 height 5
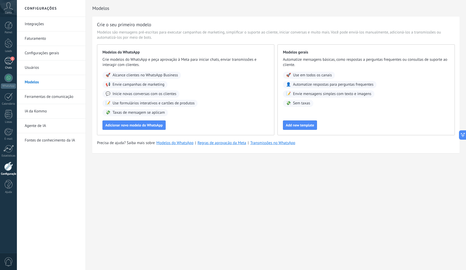
click at [11, 61] on div "1" at bounding box center [8, 61] width 8 height 8
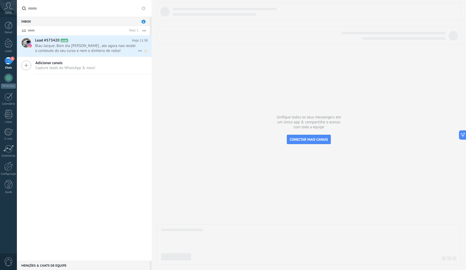
click at [75, 46] on span "Blau Jacque: Bom dia [PERSON_NAME] , ate agora nao recebi o conteudo do seu cur…" at bounding box center [86, 48] width 103 height 10
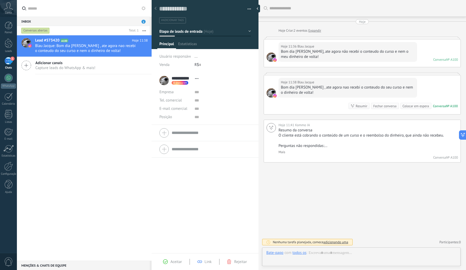
scroll to position [8, 0]
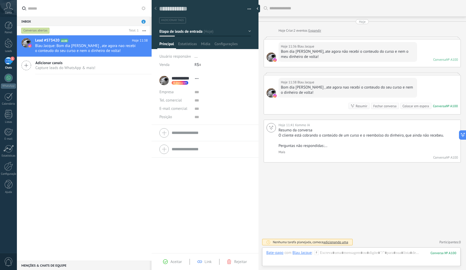
click at [337, 241] on span "adicionando uma" at bounding box center [335, 242] width 25 height 4
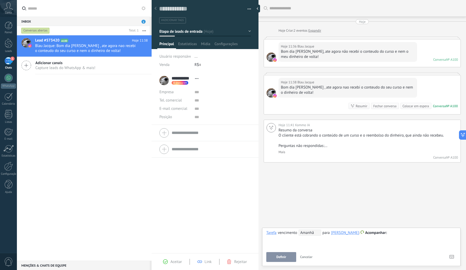
click at [362, 207] on div "Buscar Carregar mais Hoje Hoje Criar: 2 eventos Expandir Hoje 11:36 Blau Jacque…" at bounding box center [361, 135] width 207 height 270
click at [462, 133] on icon at bounding box center [460, 135] width 5 height 5
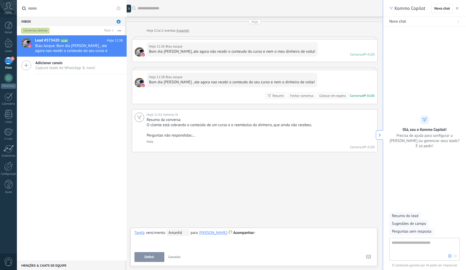
type textarea "**********"
click at [413, 225] on span "Sugestões de campo" at bounding box center [409, 223] width 34 height 5
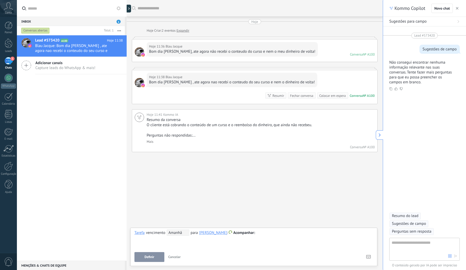
click at [411, 217] on span "Resumo do lead" at bounding box center [405, 216] width 27 height 5
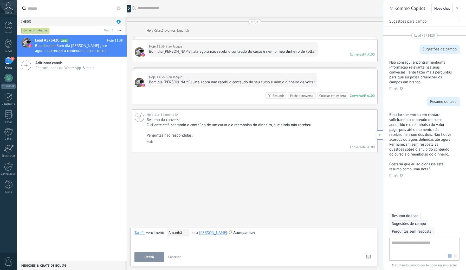
click at [417, 231] on span "Perguntas sem resposta" at bounding box center [412, 231] width 40 height 5
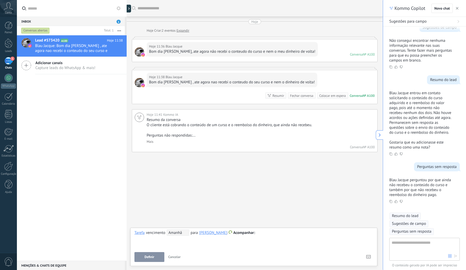
click at [360, 209] on div "Buscar Carregar mais Hoje Hoje Criar: 2 eventos Expandir Hoje 11:36 Blau Jacque…" at bounding box center [255, 135] width 256 height 270
click at [458, 7] on span "button" at bounding box center [457, 8] width 3 height 4
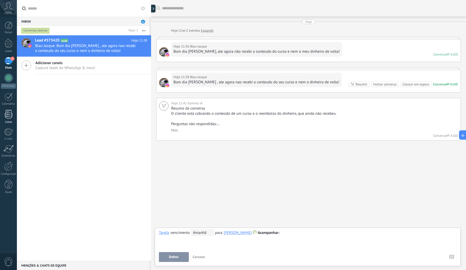
click at [10, 116] on div at bounding box center [9, 114] width 8 height 9
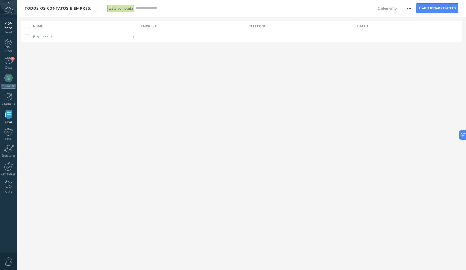
click at [6, 27] on div at bounding box center [9, 26] width 8 height 8
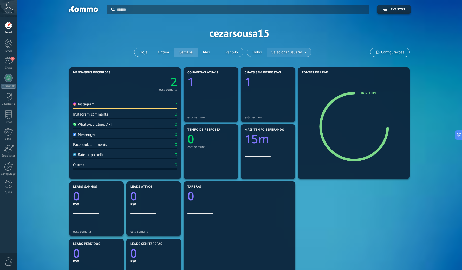
click at [294, 51] on span "Selecionar usuário" at bounding box center [286, 52] width 33 height 7
click at [146, 51] on button "Hoje" at bounding box center [143, 52] width 18 height 9
click at [14, 63] on link "1 Chats" at bounding box center [8, 63] width 17 height 12
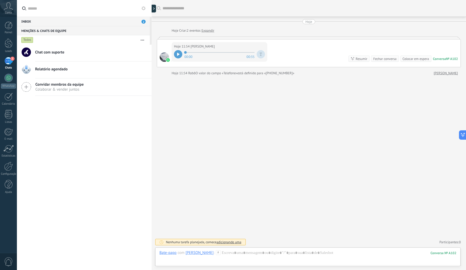
click at [179, 56] on icon at bounding box center [178, 54] width 3 height 3
click at [356, 60] on div "Resumir" at bounding box center [362, 58] width 12 height 5
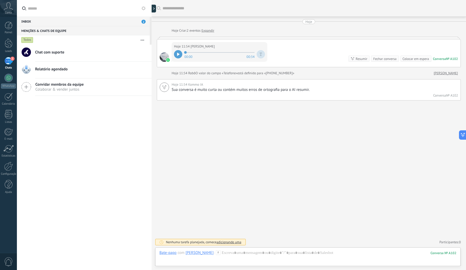
click at [9, 9] on icon at bounding box center [8, 6] width 9 height 8
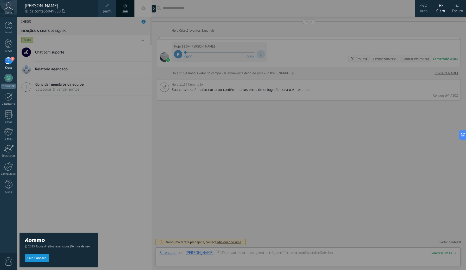
click at [194, 103] on div at bounding box center [250, 135] width 466 height 270
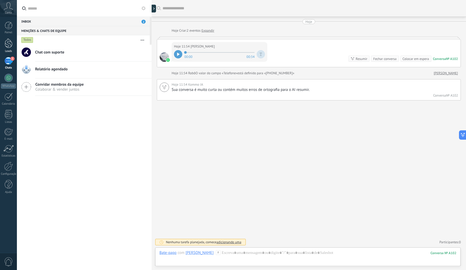
click at [14, 48] on link "Leads" at bounding box center [8, 45] width 17 height 15
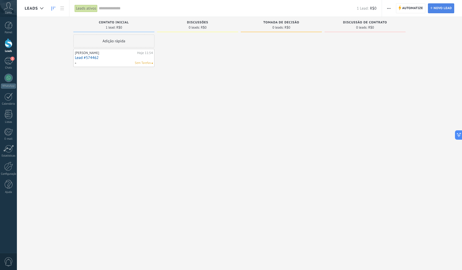
click at [443, 12] on span "Novo lead" at bounding box center [443, 8] width 18 height 9
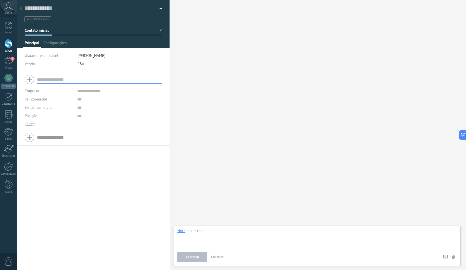
click at [23, 8] on div at bounding box center [20, 9] width 7 height 10
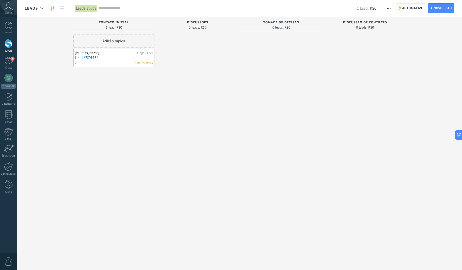
click at [408, 6] on span "Automatize" at bounding box center [412, 8] width 21 height 9
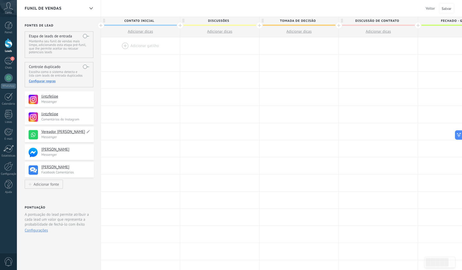
click at [69, 132] on h4 "Vereador [PERSON_NAME]" at bounding box center [63, 131] width 44 height 5
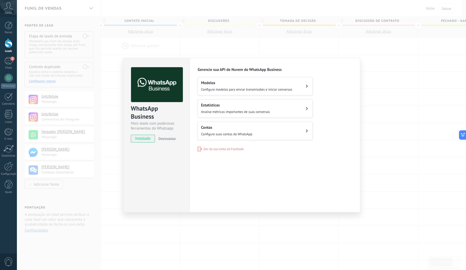
click at [238, 127] on h2 "Contas" at bounding box center [226, 127] width 51 height 5
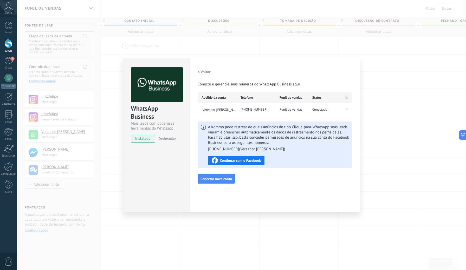
click at [242, 160] on span "Continuar com o Facebook" at bounding box center [240, 161] width 41 height 4
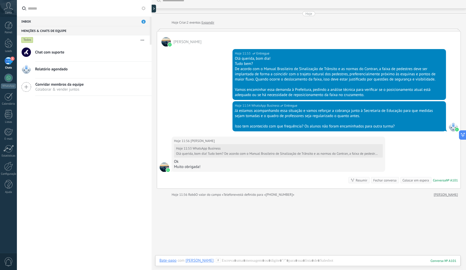
scroll to position [26, 0]
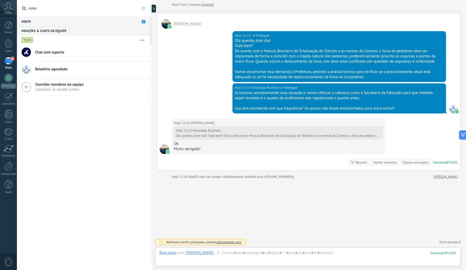
click at [9, 64] on div "3" at bounding box center [8, 61] width 8 height 8
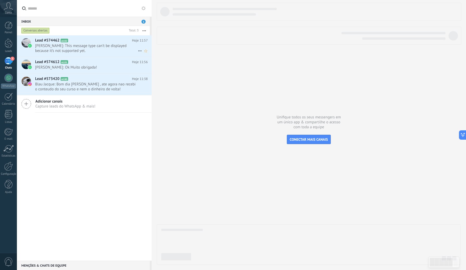
click at [111, 40] on h2 "Lead #574462 A102" at bounding box center [83, 40] width 97 height 5
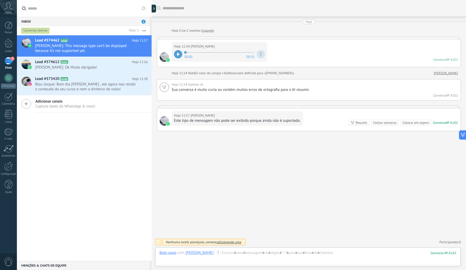
click at [271, 123] on div "Este tipo de mensagem não pode ser exibido porque ainda não é suportado." at bounding box center [237, 120] width 127 height 5
click at [359, 123] on div "Resumir" at bounding box center [362, 122] width 12 height 5
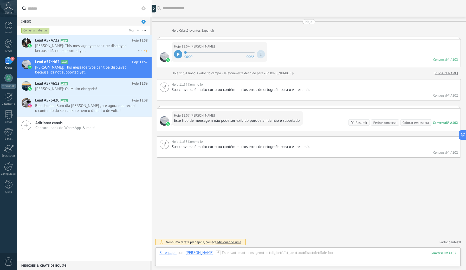
click at [104, 52] on span "[PERSON_NAME]: This message type can’t be displayed because it’s not supported …" at bounding box center [86, 48] width 103 height 10
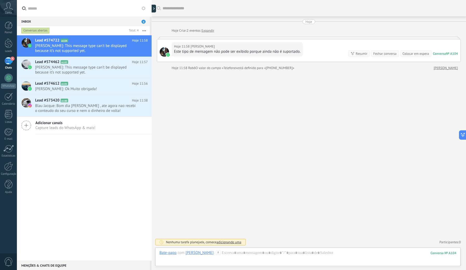
click at [363, 54] on div "Resumir" at bounding box center [362, 53] width 12 height 5
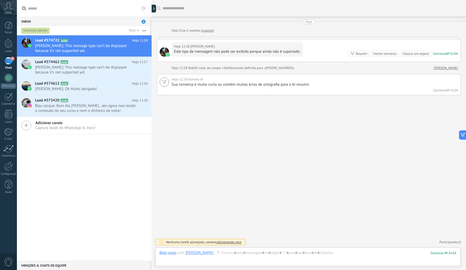
click at [413, 53] on div "Colocar em espera" at bounding box center [415, 53] width 27 height 5
click at [58, 46] on span "[PERSON_NAME]: This message type can’t be displayed because it’s not supported …" at bounding box center [86, 48] width 103 height 10
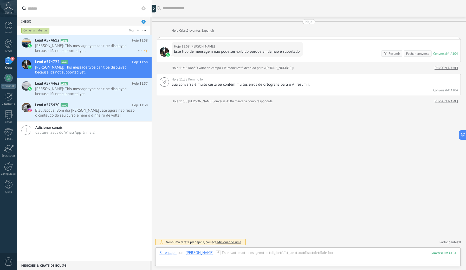
click at [83, 45] on span "[PERSON_NAME]: This message type can’t be displayed because it’s not supported …" at bounding box center [86, 48] width 103 height 10
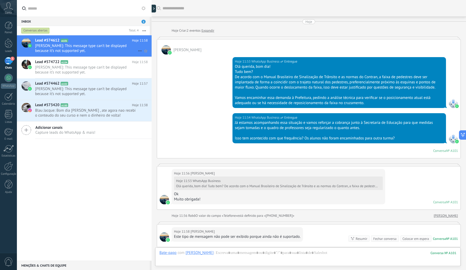
scroll to position [68, 0]
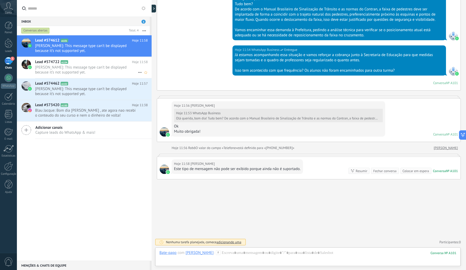
click at [71, 71] on span "[PERSON_NAME]: This message type can’t be displayed because it’s not supported …" at bounding box center [86, 70] width 103 height 10
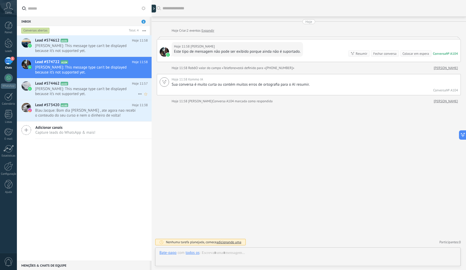
click at [71, 89] on span "[PERSON_NAME]: This message type can’t be displayed because it’s not supported …" at bounding box center [86, 92] width 103 height 10
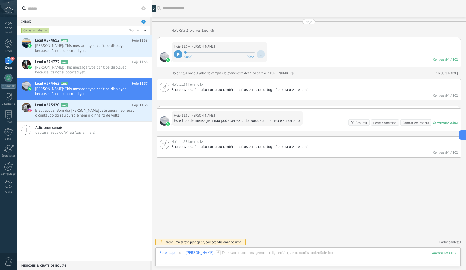
click at [12, 61] on div "3" at bounding box center [8, 61] width 8 height 8
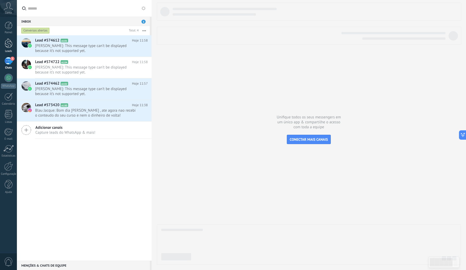
click at [9, 46] on div at bounding box center [9, 43] width 8 height 10
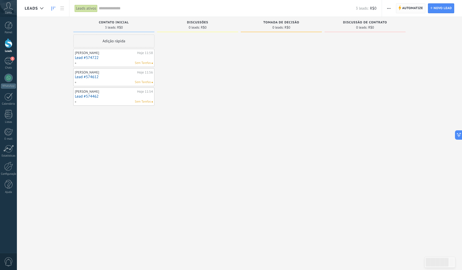
click at [413, 10] on span "Automatize" at bounding box center [412, 8] width 21 height 9
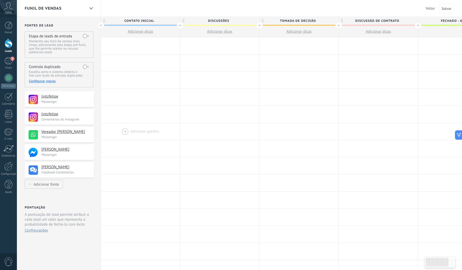
click at [123, 132] on div at bounding box center [140, 131] width 79 height 17
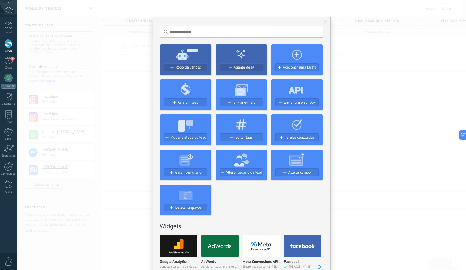
click at [346, 88] on div "Sem resultados. Robô de vendas Agente de IA Adicionar uma tarefa Crie um lead E…" at bounding box center [241, 135] width 449 height 270
click at [397, 50] on div "Sem resultados. Robô de vendas Agente de IA Adicionar uma tarefa Crie um lead E…" at bounding box center [241, 135] width 449 height 270
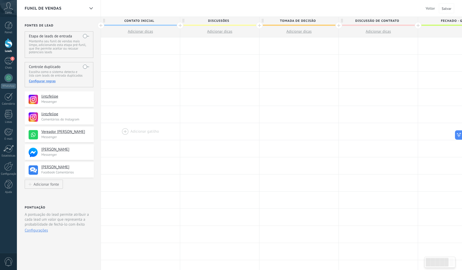
scroll to position [4, 0]
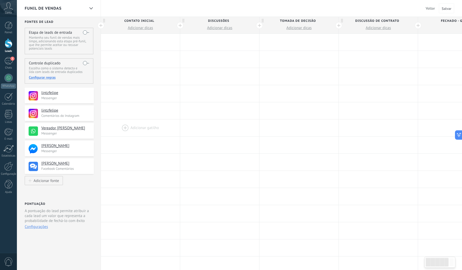
click at [126, 130] on div at bounding box center [140, 128] width 79 height 17
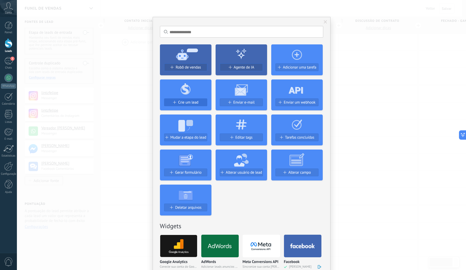
click at [192, 103] on span "Crie um lead" at bounding box center [188, 102] width 20 height 4
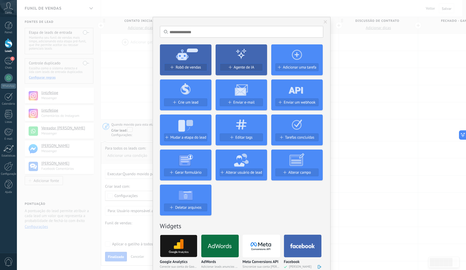
click at [148, 108] on div "Sem resultados. Robô de vendas Agente de IA Adicionar uma tarefa Crie um lead E…" at bounding box center [241, 135] width 449 height 270
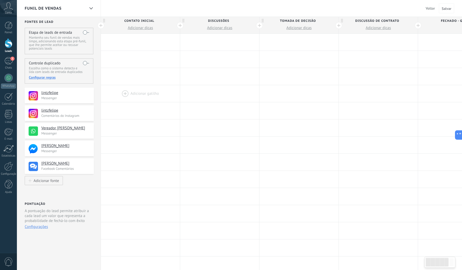
click at [126, 92] on div at bounding box center [140, 93] width 79 height 17
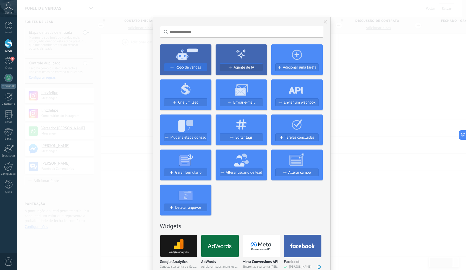
click at [183, 67] on span "Robô de vendas" at bounding box center [187, 67] width 25 height 4
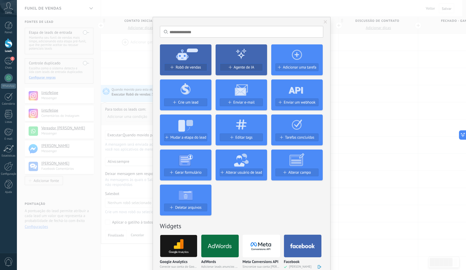
click at [142, 124] on div "Sem resultados. Robô de vendas Agente de IA Adicionar uma tarefa Crie um lead E…" at bounding box center [241, 135] width 449 height 270
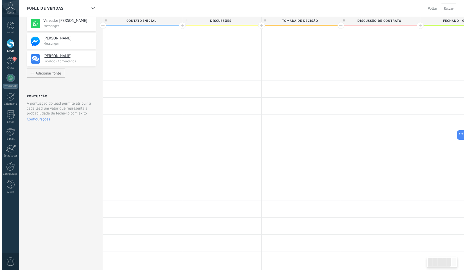
scroll to position [0, 0]
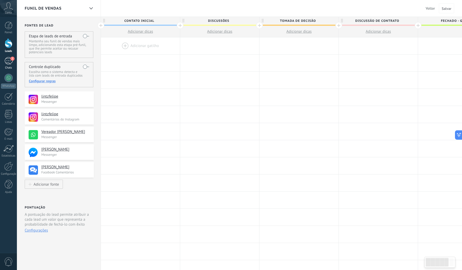
click at [8, 60] on div "2" at bounding box center [8, 61] width 8 height 8
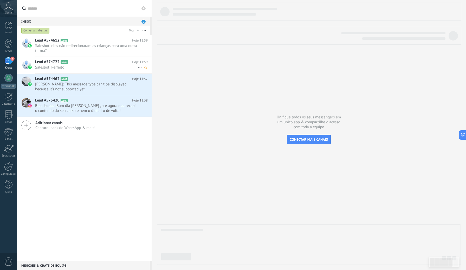
click at [68, 64] on h2 "Lead #574722 A104" at bounding box center [83, 62] width 97 height 5
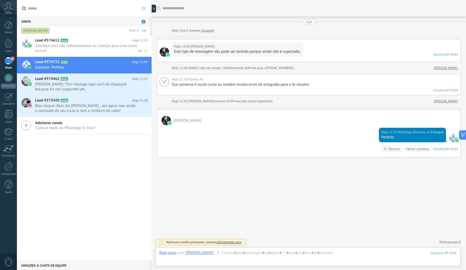
click at [82, 44] on span "Salesbot: eles não redirecionaram as crianças para uma outra turma?" at bounding box center [86, 48] width 103 height 10
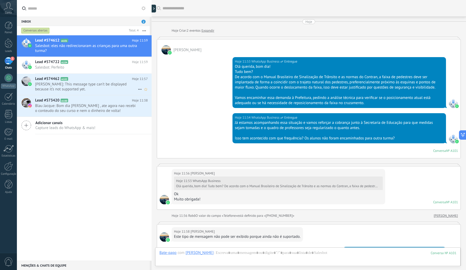
scroll to position [97, 0]
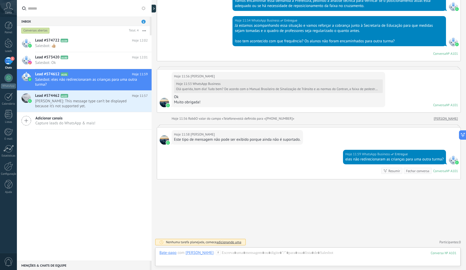
click at [144, 23] on span "1" at bounding box center [143, 22] width 4 height 4
click at [10, 59] on span "1" at bounding box center [12, 59] width 4 height 4
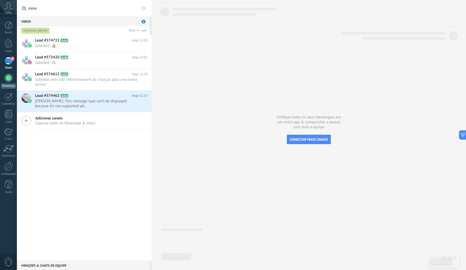
click at [9, 79] on div at bounding box center [8, 78] width 8 height 8
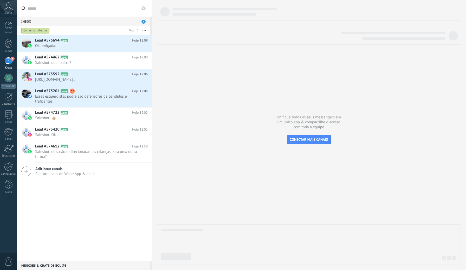
click at [11, 61] on div "3" at bounding box center [8, 61] width 8 height 8
click at [77, 61] on span "Salesbot: qual bairro?" at bounding box center [86, 62] width 103 height 5
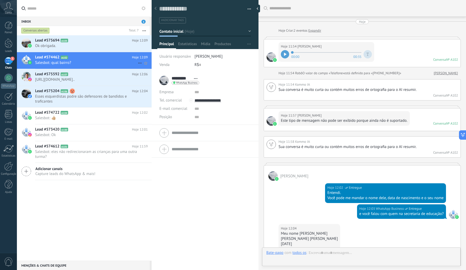
scroll to position [8, 0]
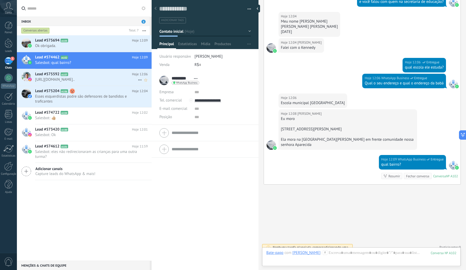
click at [80, 76] on h2 "Lead #575592 A107" at bounding box center [83, 74] width 97 height 5
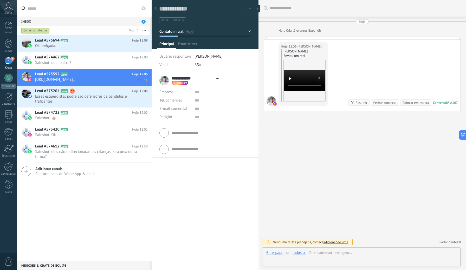
scroll to position [8, 0]
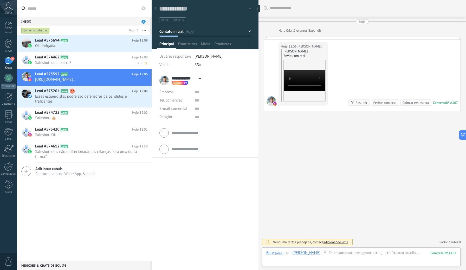
click at [69, 64] on span "Salesbot: qual bairro?" at bounding box center [86, 62] width 103 height 5
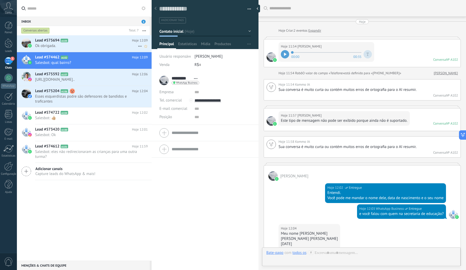
scroll to position [212, 0]
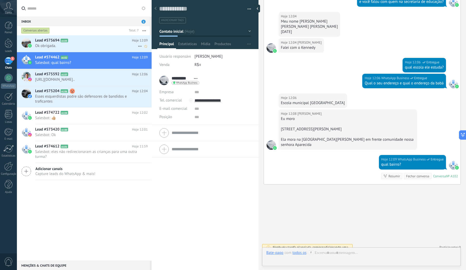
click at [72, 43] on div "Lead #575694 A105 Hoje 12:09 Ok obrigada." at bounding box center [93, 43] width 116 height 16
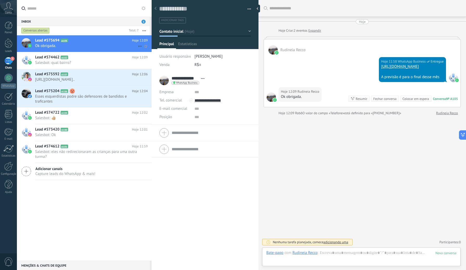
scroll to position [8, 0]
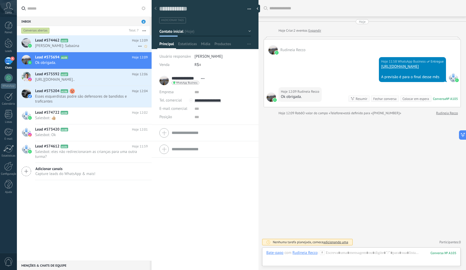
click at [91, 42] on h2 "Lead #574462 A102" at bounding box center [83, 40] width 97 height 5
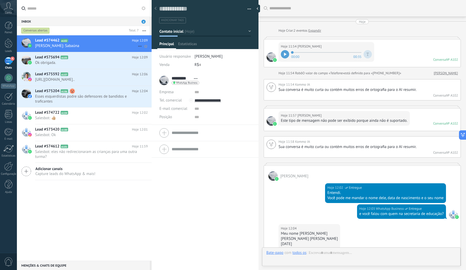
type textarea "**********"
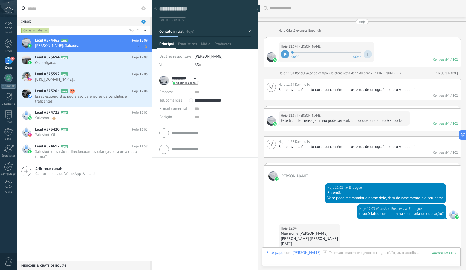
scroll to position [222, 0]
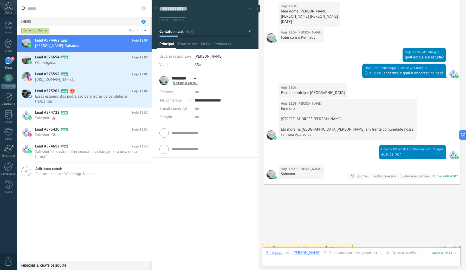
click at [133, 188] on div "Lead #574462 A102 Hoje 12:09 Ana Ramos: Sabaúna Lead #575694 A105 Hoje 12:09" at bounding box center [84, 148] width 135 height 226
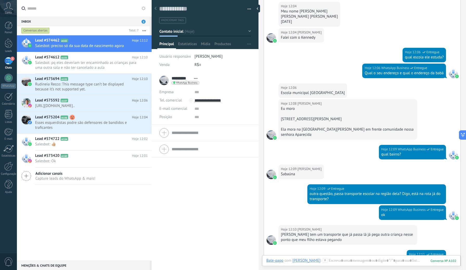
scroll to position [320, 0]
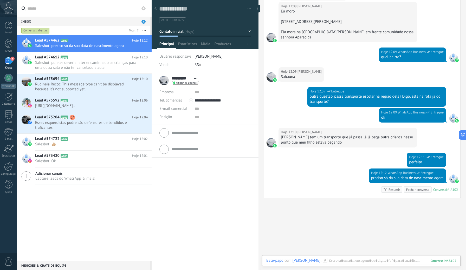
click at [7, 8] on use at bounding box center [8, 6] width 9 height 8
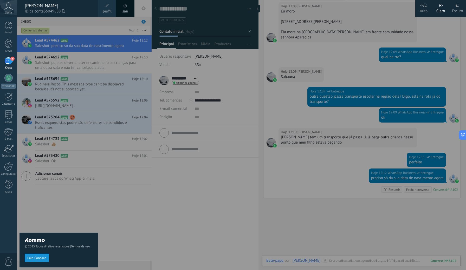
click at [335, 213] on div at bounding box center [250, 135] width 466 height 270
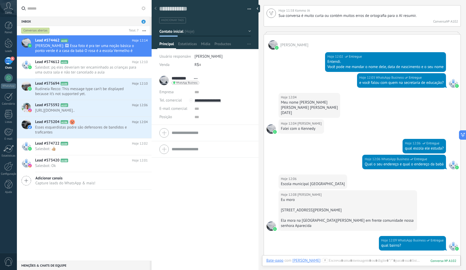
scroll to position [435, 0]
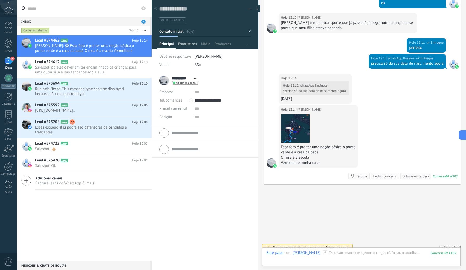
click at [191, 44] on span "Estatísticas" at bounding box center [187, 46] width 19 height 8
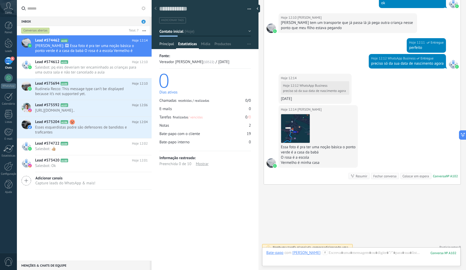
click at [167, 45] on span "Principal" at bounding box center [166, 46] width 15 height 8
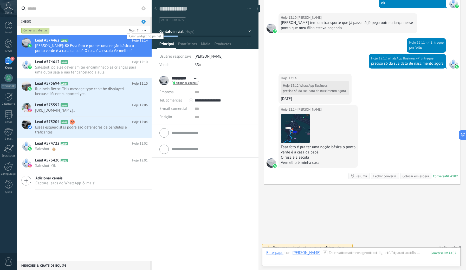
click at [136, 29] on div at bounding box center [133, 30] width 12 height 5
click at [123, 190] on div "Adicionar canais Capture leads do WhatsApp & mais!" at bounding box center [84, 180] width 135 height 17
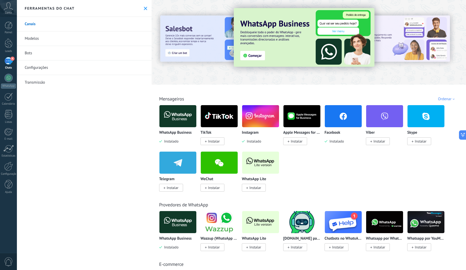
click at [187, 55] on div at bounding box center [181, 42] width 114 height 47
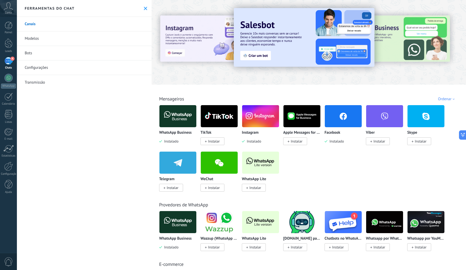
click at [252, 53] on img at bounding box center [304, 37] width 141 height 59
